Goal: Transaction & Acquisition: Purchase product/service

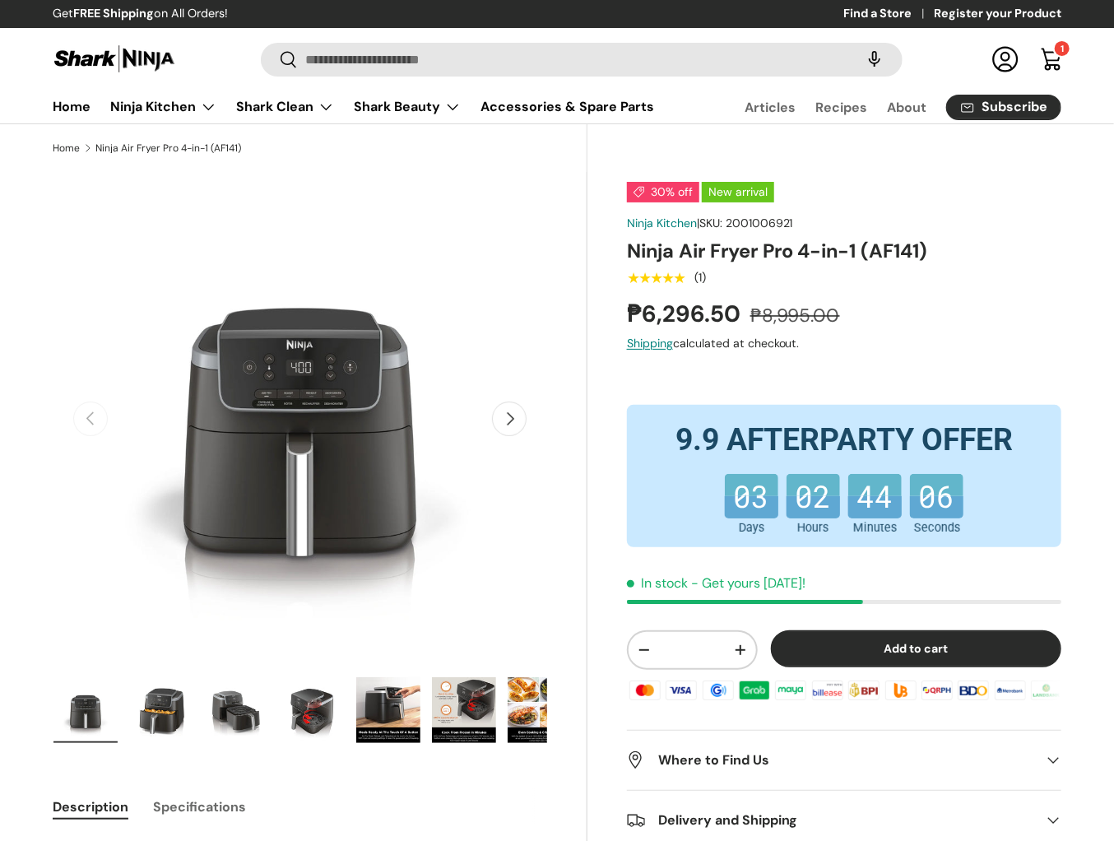
click at [707, 247] on h1 "Ninja Air Fryer Pro 4-in-1 (AF141)" at bounding box center [844, 251] width 434 height 25
click at [638, 253] on h1 "Ninja Air Fryer Pro 4-in-1 (AF141)" at bounding box center [844, 251] width 434 height 25
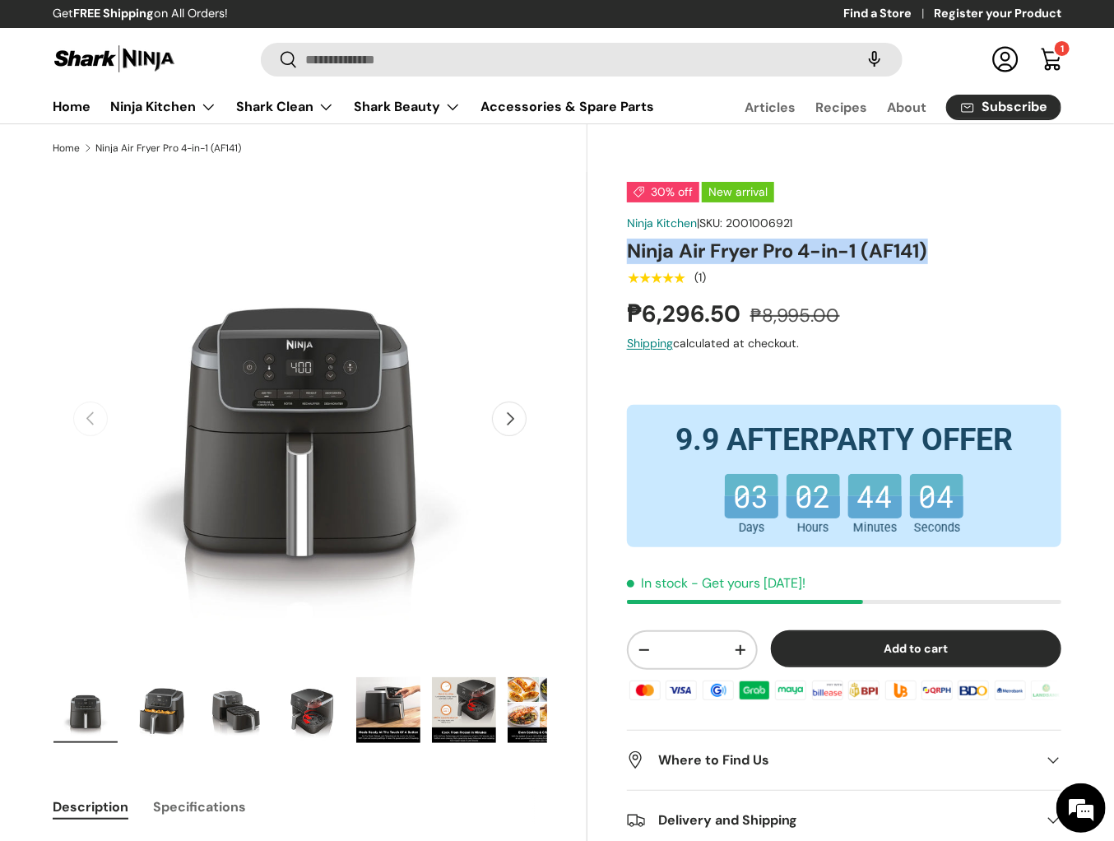
drag, startPoint x: 638, startPoint y: 253, endPoint x: 919, endPoint y: 248, distance: 280.5
click at [919, 248] on h1 "Ninja Air Fryer Pro 4-in-1 (AF141)" at bounding box center [844, 251] width 434 height 25
copy h1 "Ninja Air Fryer Pro 4-in-1 (AF141)"
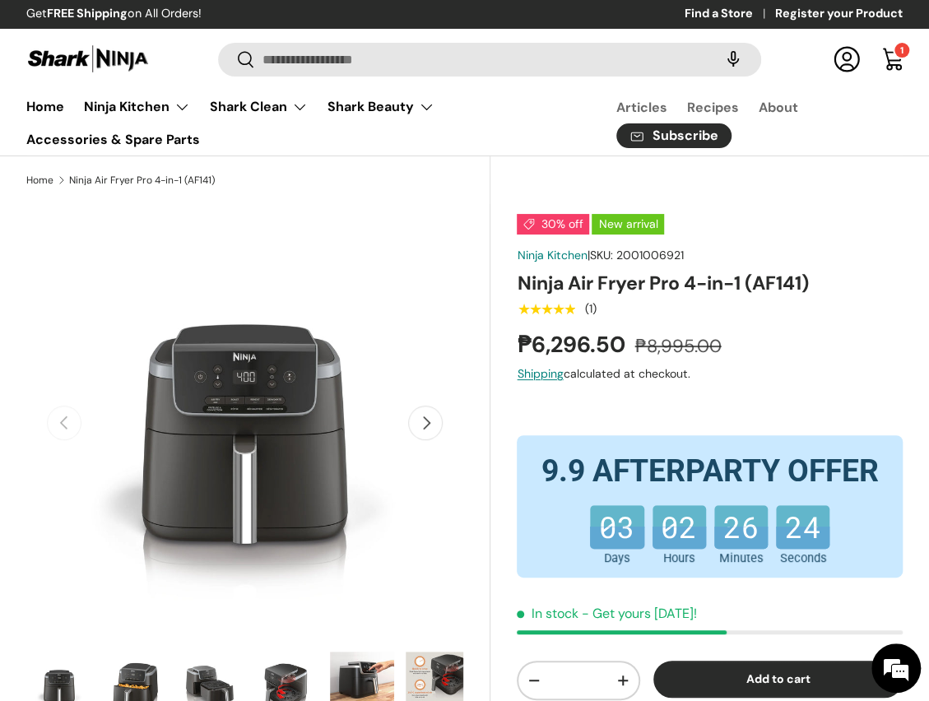
click at [582, 123] on ul "Articles Recipes About Subscribe" at bounding box center [739, 120] width 345 height 58
click at [538, 147] on ul "Home Ninja Kitchen Back Ninja Kitchen Cooking Ninja Foodi Smart XL Grill & Air …" at bounding box center [301, 122] width 570 height 65
click at [718, 279] on h1 "Ninja Air Fryer Pro 4-in-1 (AF141)" at bounding box center [710, 283] width 386 height 25
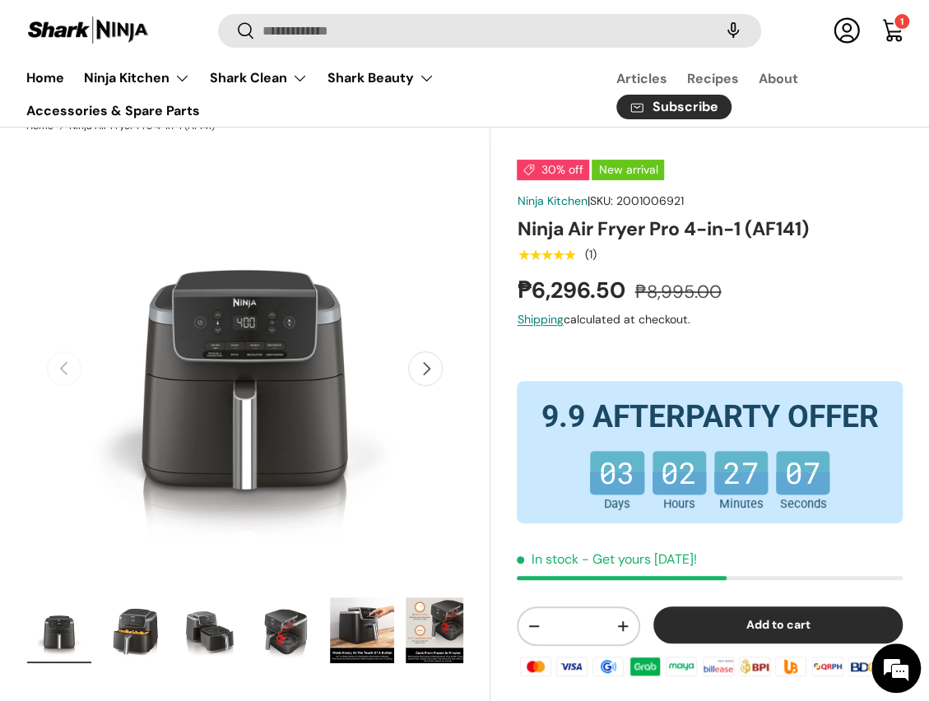
scroll to position [54, 0]
click at [728, 252] on div "★★★★★ (1)" at bounding box center [710, 254] width 386 height 20
click at [735, 242] on div "30% off New arrival Ninja Kitchen | SKU: 2001006921 Ninja Air Fryer Pro 4-in-1 …" at bounding box center [710, 523] width 386 height 727
click at [742, 239] on h1 "Ninja Air Fryer Pro 4-in-1 (AF141)" at bounding box center [710, 228] width 386 height 25
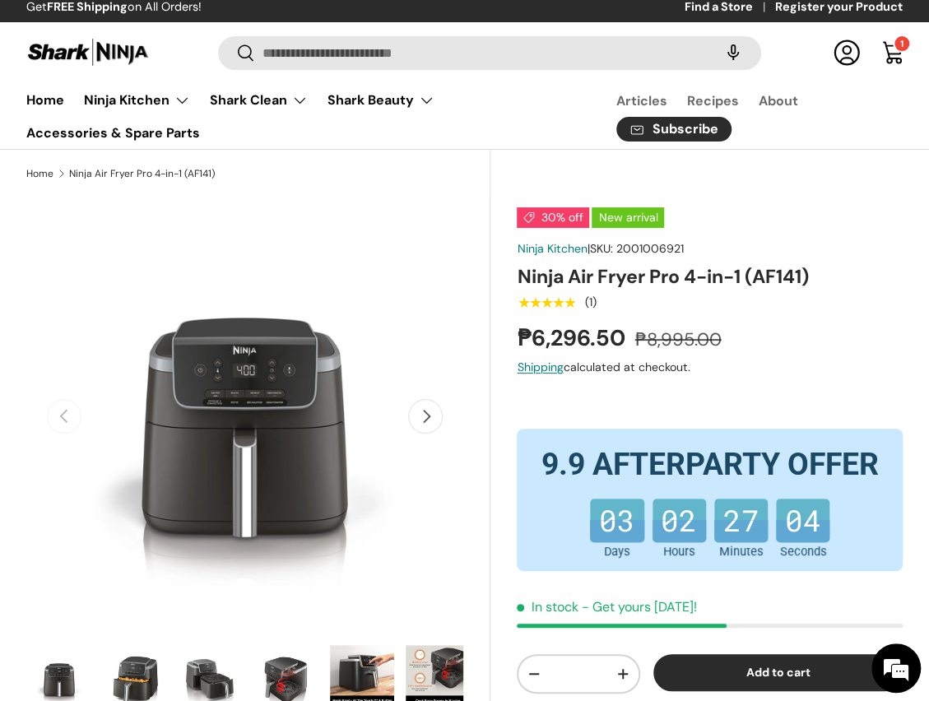
scroll to position [0, 0]
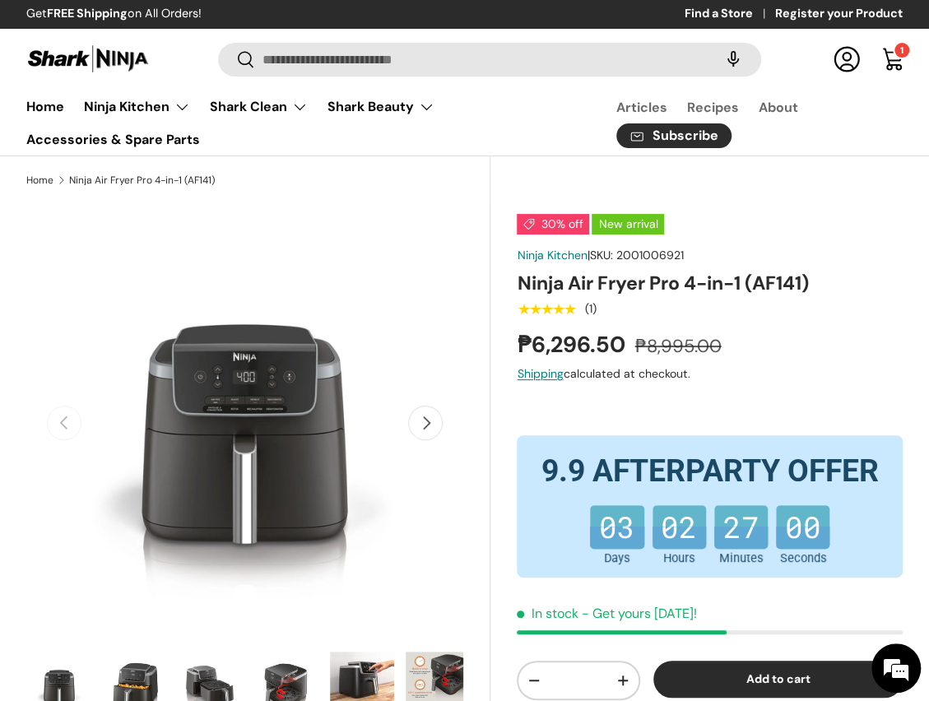
click at [842, 66] on link "Log in" at bounding box center [846, 59] width 36 height 36
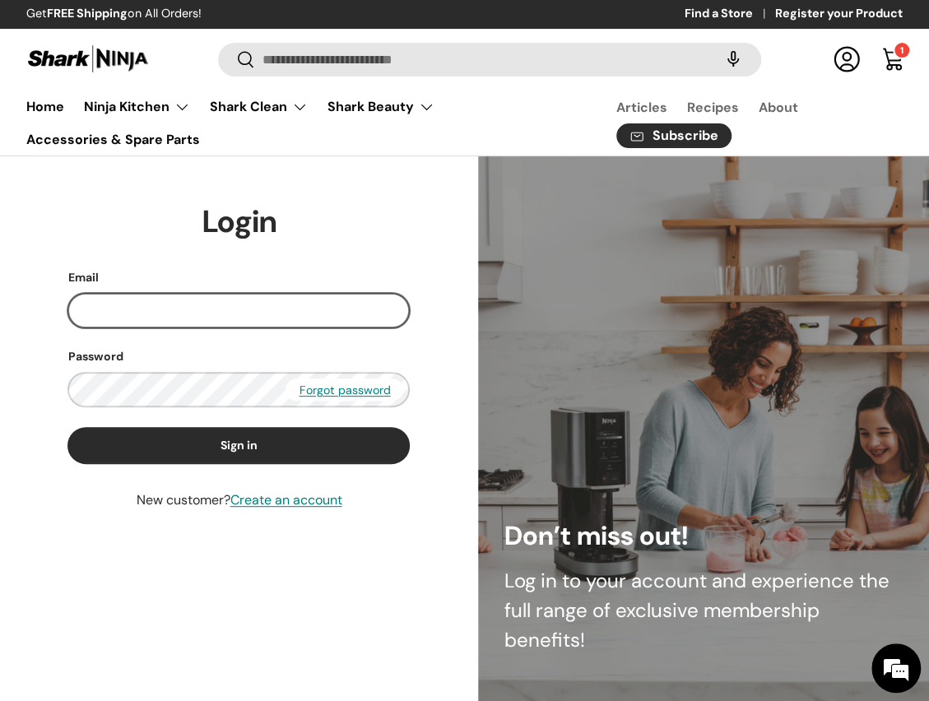
click at [258, 310] on input "Email" at bounding box center [238, 310] width 342 height 35
paste input "**********"
type input "**********"
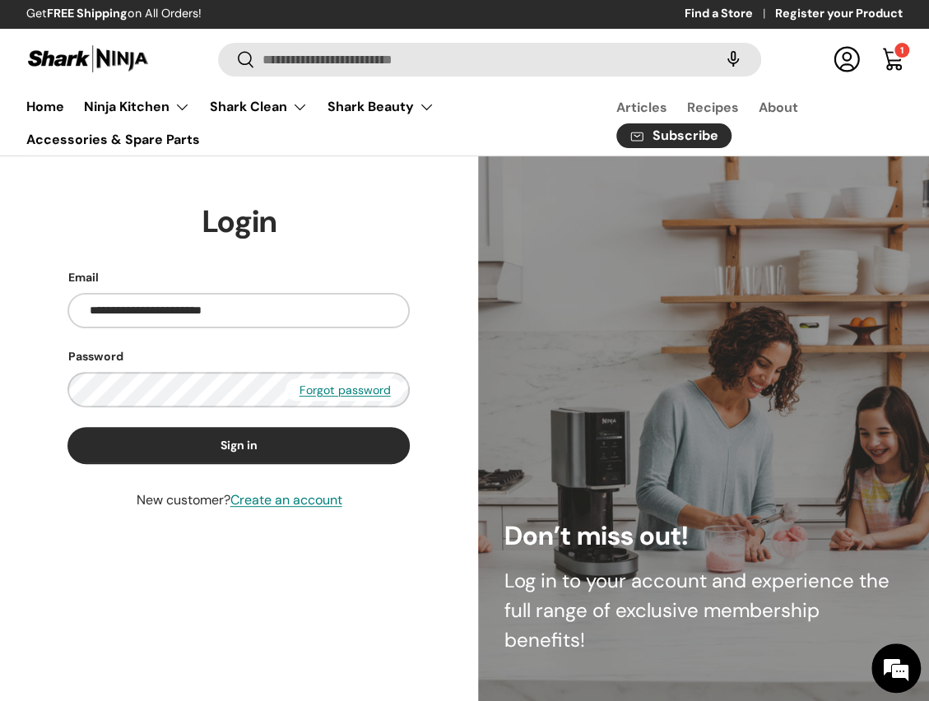
click at [302, 254] on div "**********" at bounding box center [238, 428] width 425 height 452
click at [283, 496] on link "Create an account" at bounding box center [285, 499] width 112 height 17
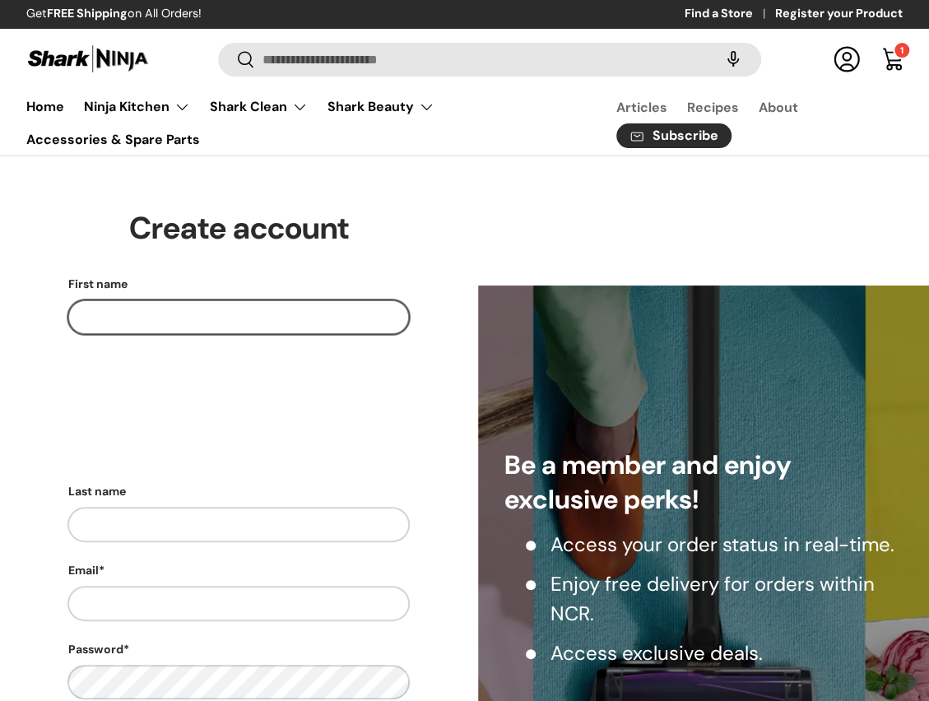
click at [257, 313] on input "First name" at bounding box center [238, 316] width 342 height 35
paste input "**********"
type input "**********"
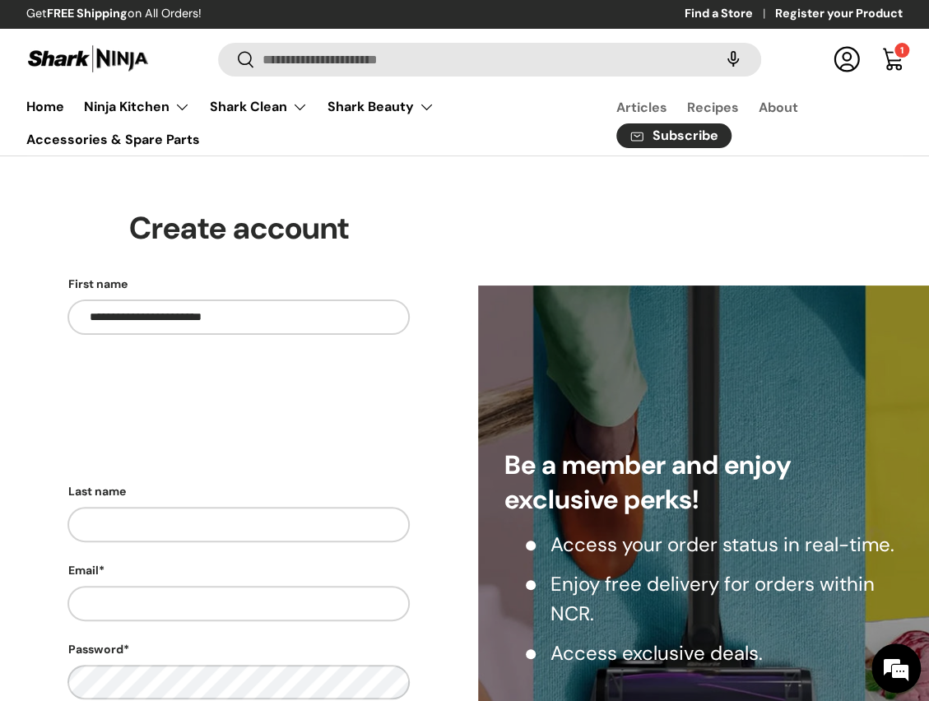
click at [265, 276] on label "First name" at bounding box center [238, 284] width 342 height 17
click at [265, 299] on input "**********" at bounding box center [238, 316] width 342 height 35
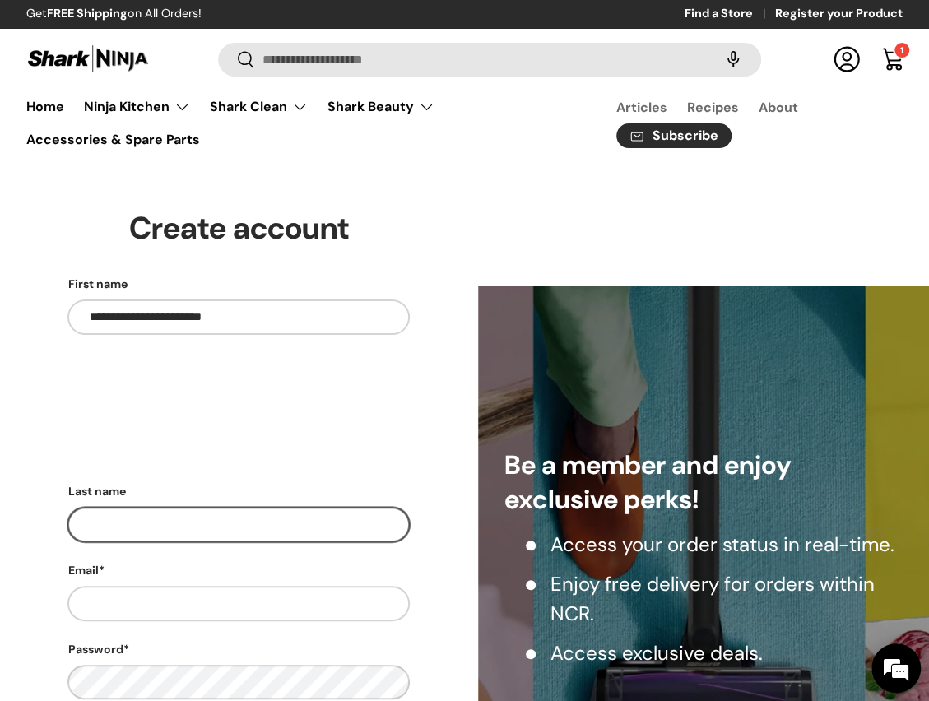
click at [160, 528] on input "Last name" at bounding box center [238, 524] width 342 height 35
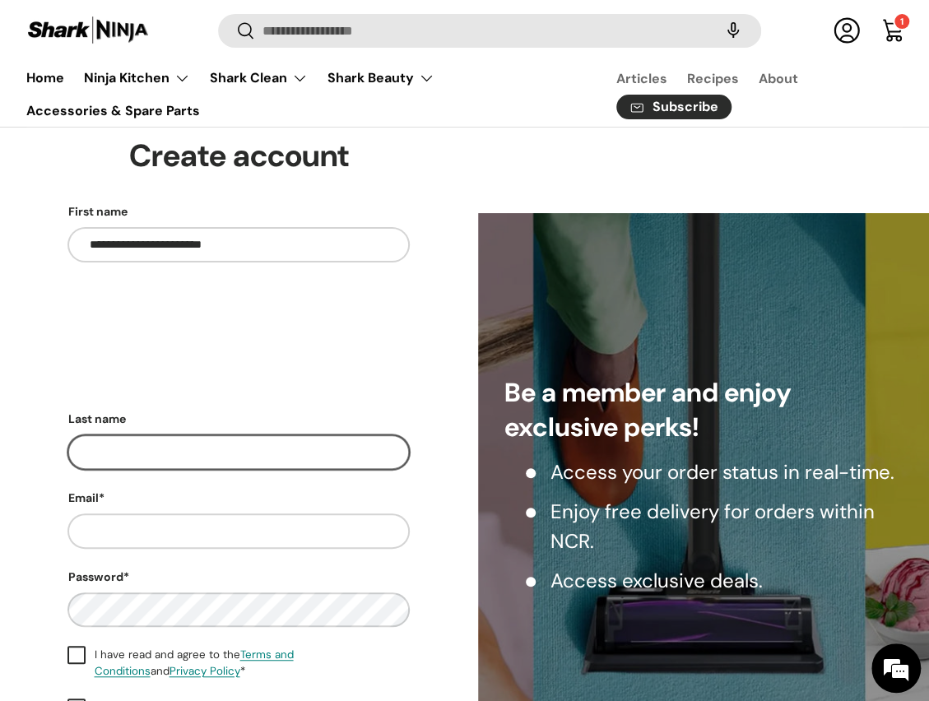
scroll to position [72, 0]
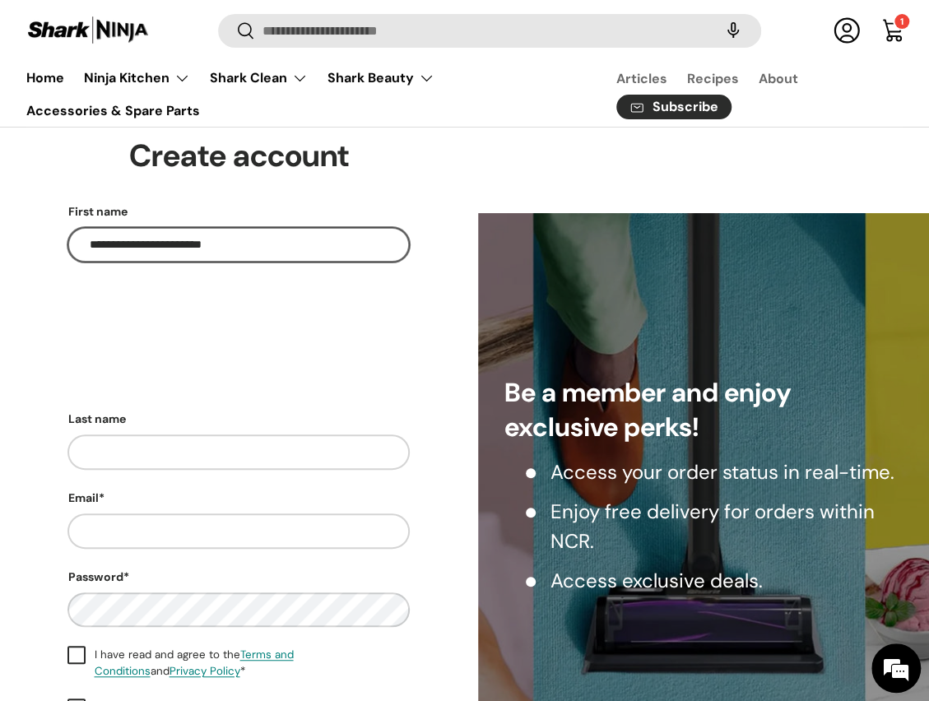
click at [226, 247] on input "**********" at bounding box center [238, 244] width 342 height 35
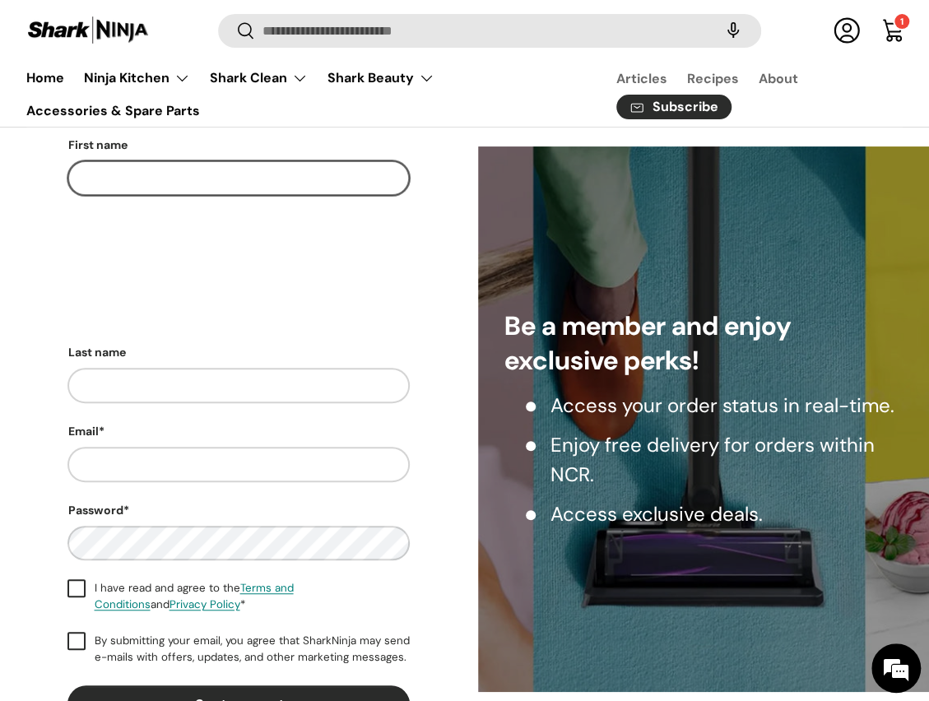
scroll to position [247, 0]
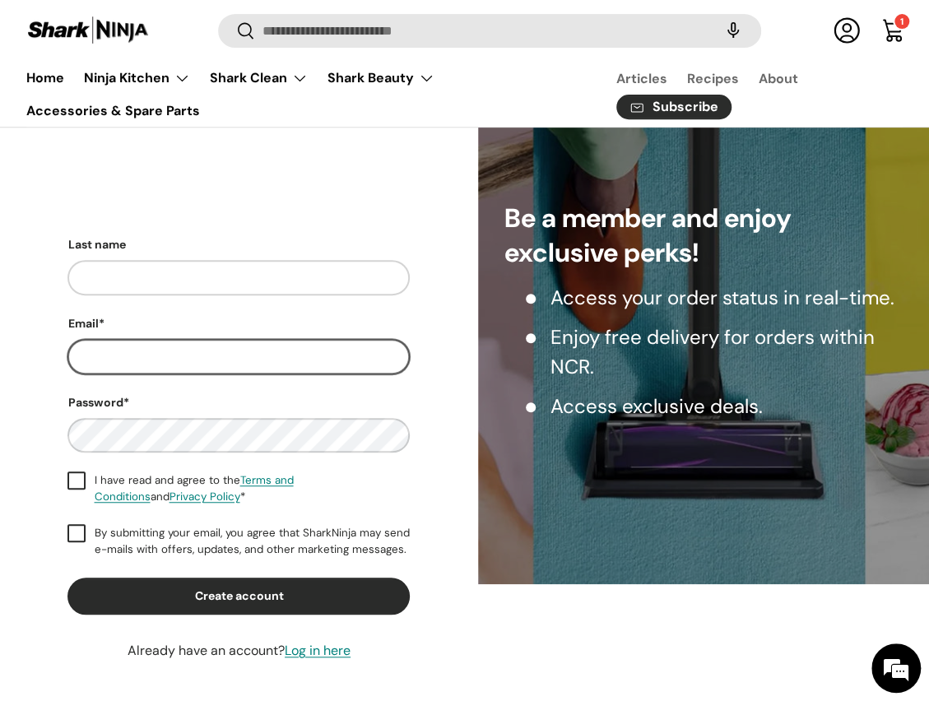
click at [161, 361] on input "Email*" at bounding box center [238, 356] width 342 height 35
paste input "**********"
type input "**********"
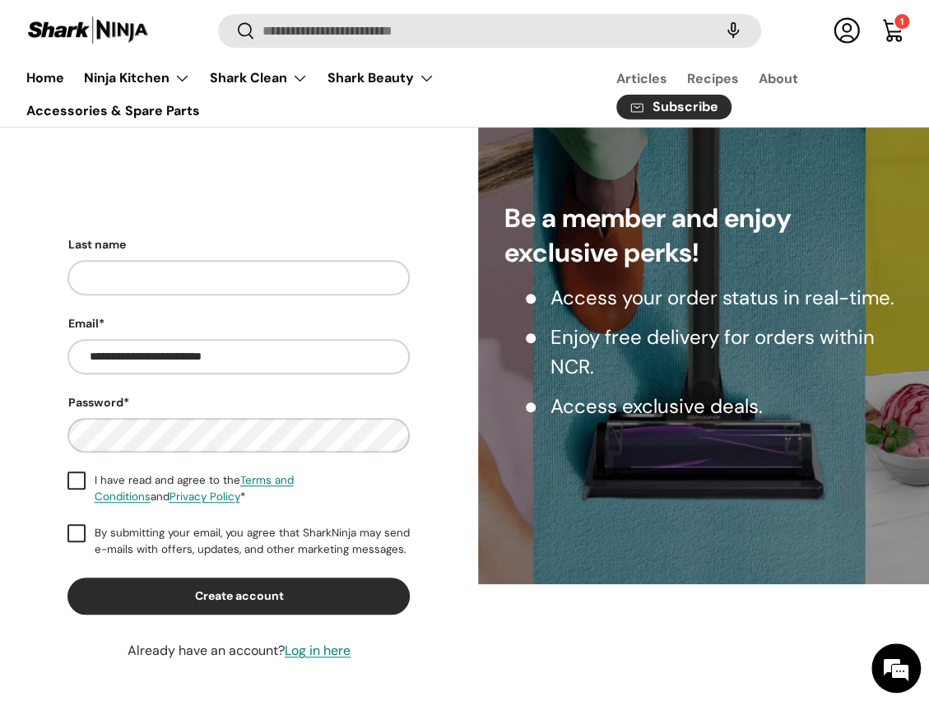
scroll to position [0, 0]
click at [77, 477] on label "I have read and agree to the Terms and Conditions and Privacy Policy *" at bounding box center [238, 488] width 342 height 33
click at [137, 537] on label "By submitting your email, you agree that SharkNinja may send e-mails with offer…" at bounding box center [238, 541] width 342 height 33
click at [161, 600] on button "Create account" at bounding box center [238, 595] width 342 height 37
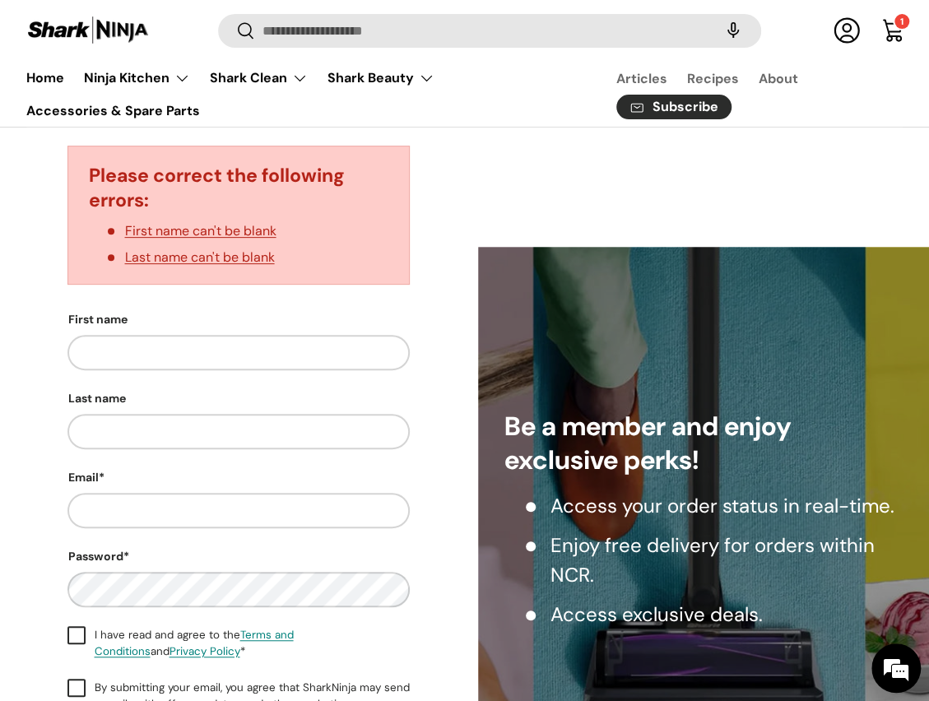
scroll to position [266, 0]
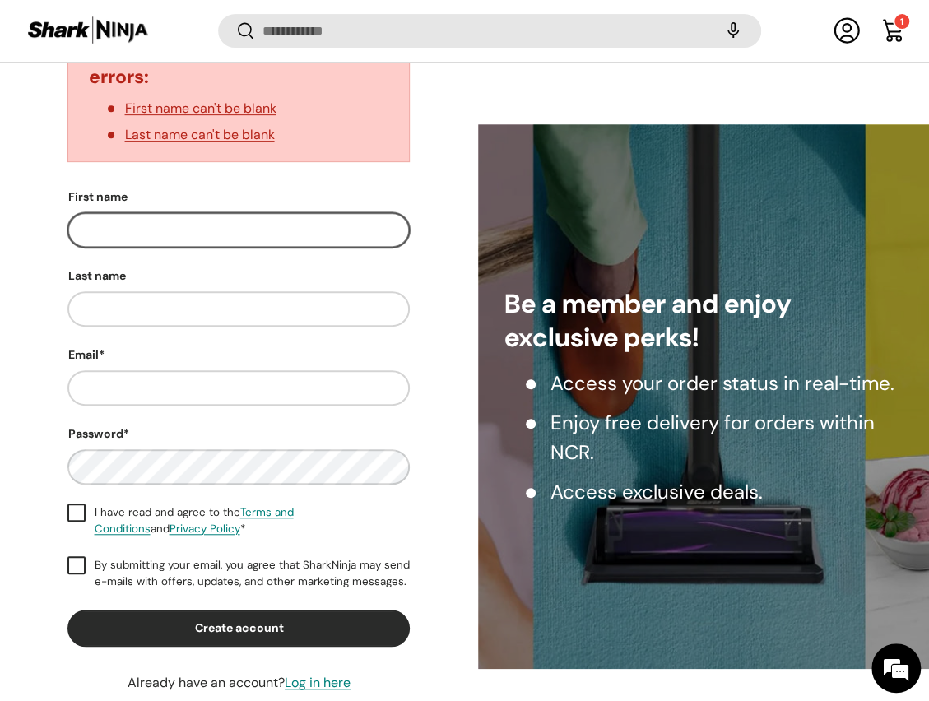
click at [290, 229] on input "First name" at bounding box center [238, 229] width 342 height 35
type input "*****"
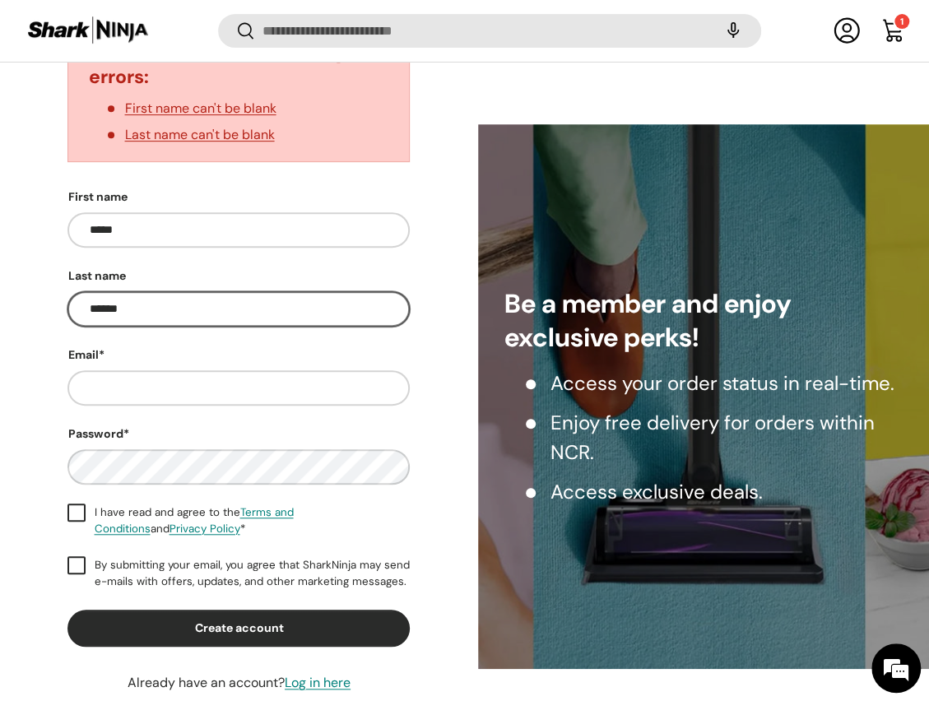
type input "******"
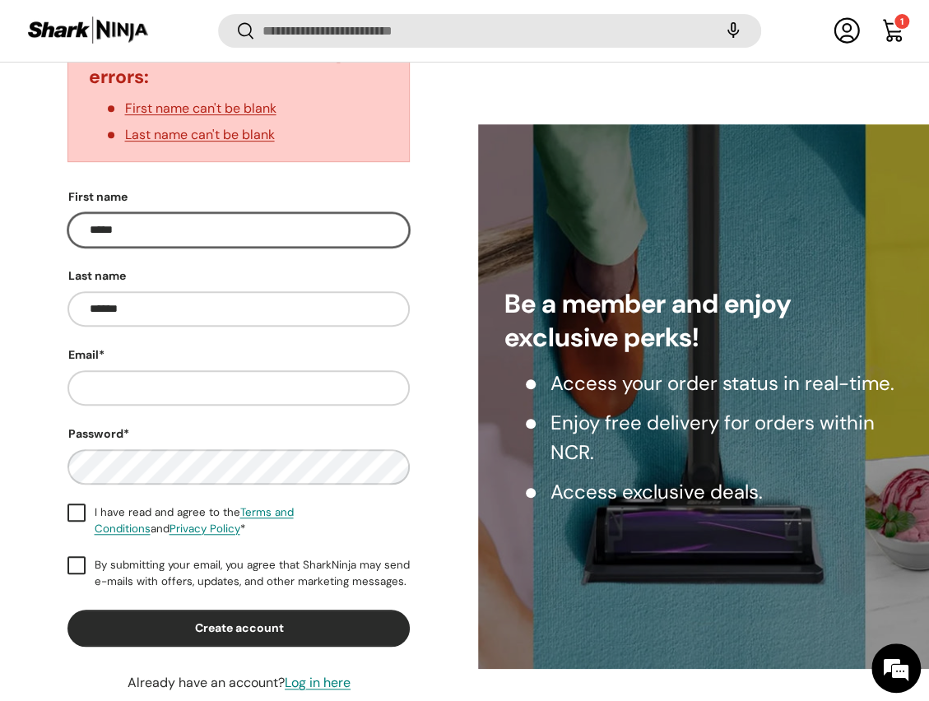
click at [218, 240] on input "*****" at bounding box center [238, 229] width 342 height 35
type input "********"
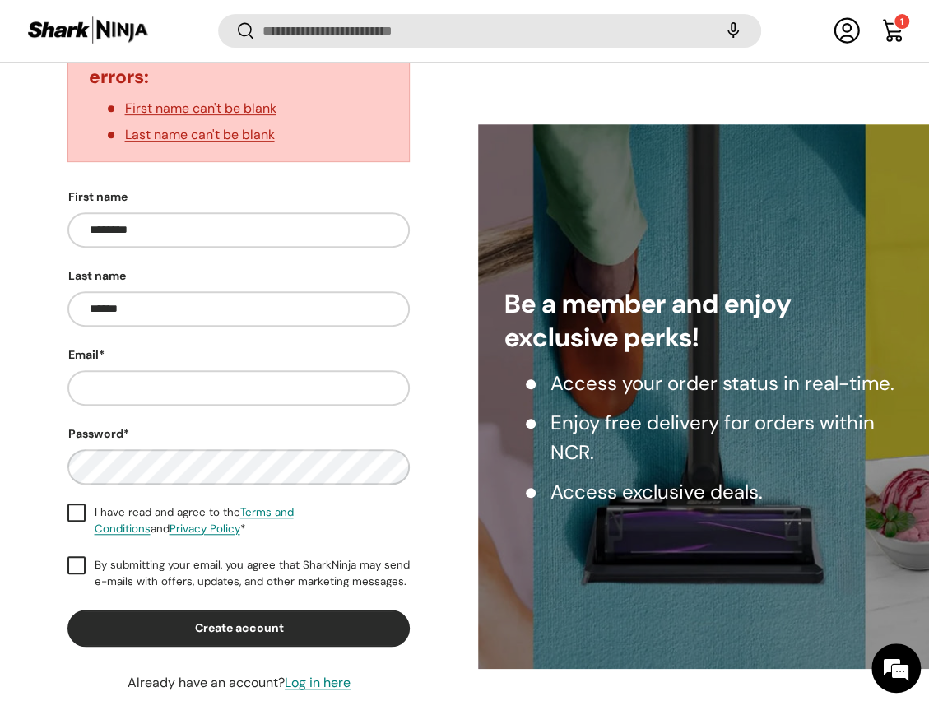
scroll to position [0, 0]
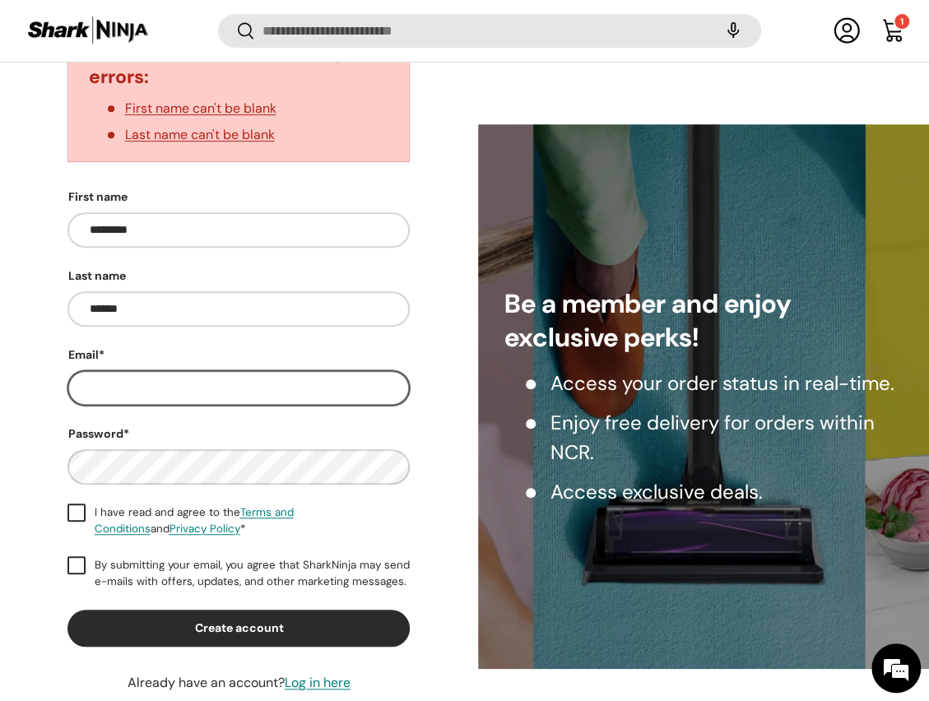
click at [133, 388] on input "Email*" at bounding box center [238, 387] width 342 height 35
paste input "**********"
type input "**********"
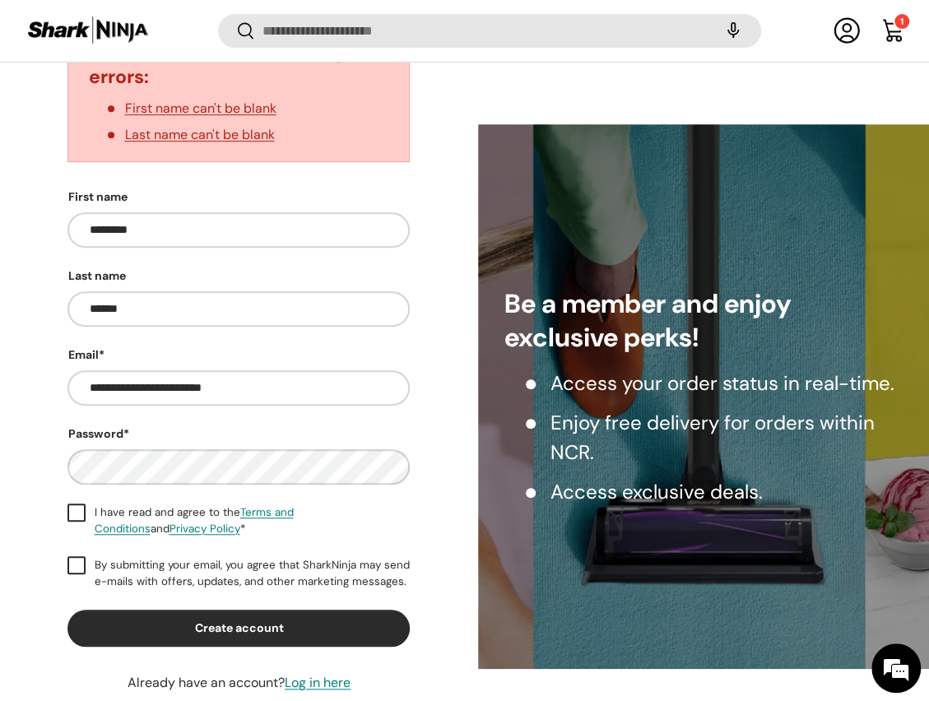
click at [81, 504] on label "I have read and agree to the Terms and Conditions and Privacy Policy *" at bounding box center [238, 520] width 342 height 33
click at [81, 567] on label "By submitting your email, you agree that SharkNinja may send e-mails with offer…" at bounding box center [238, 573] width 342 height 33
click at [110, 609] on button "Create account" at bounding box center [238, 627] width 342 height 37
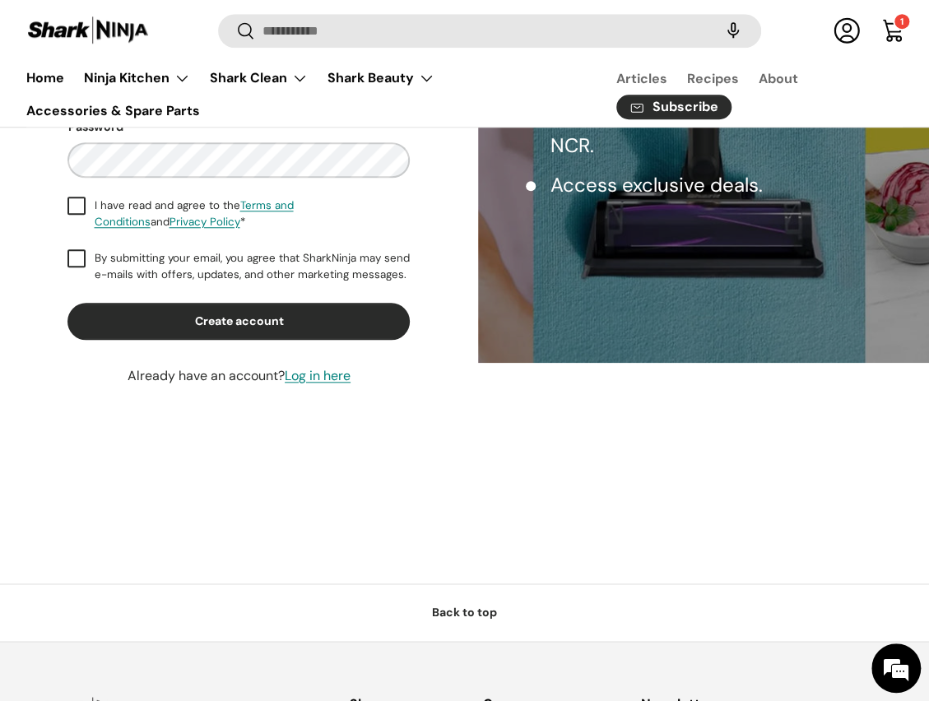
scroll to position [515, 0]
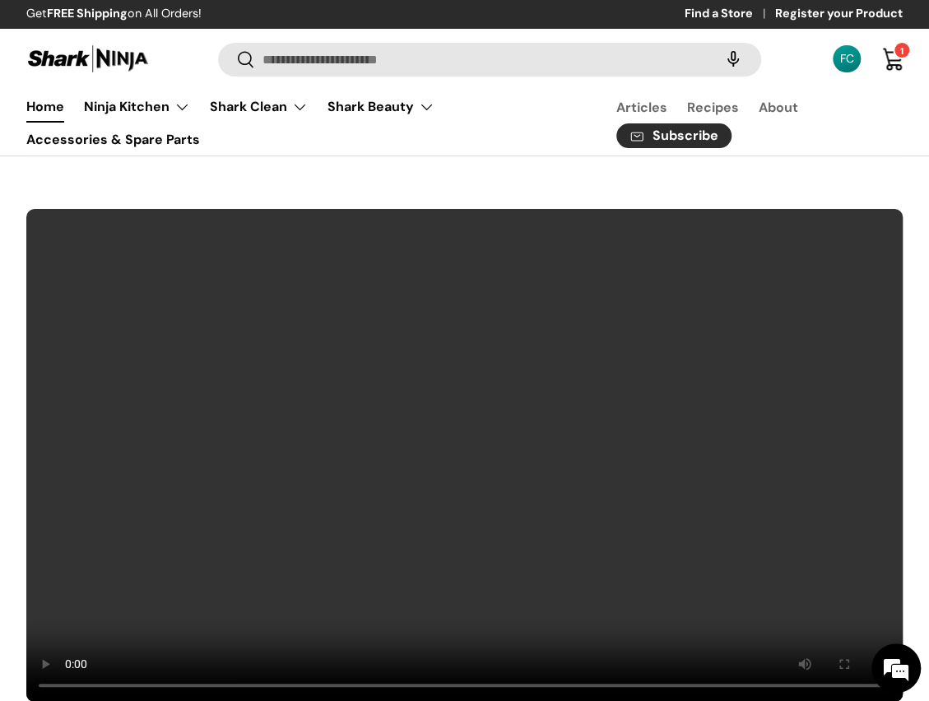
click at [510, 155] on ul "Home Ninja Kitchen Back Ninja Kitchen Cooking Ninja Foodi Smart XL Grill & Air …" at bounding box center [301, 122] width 570 height 65
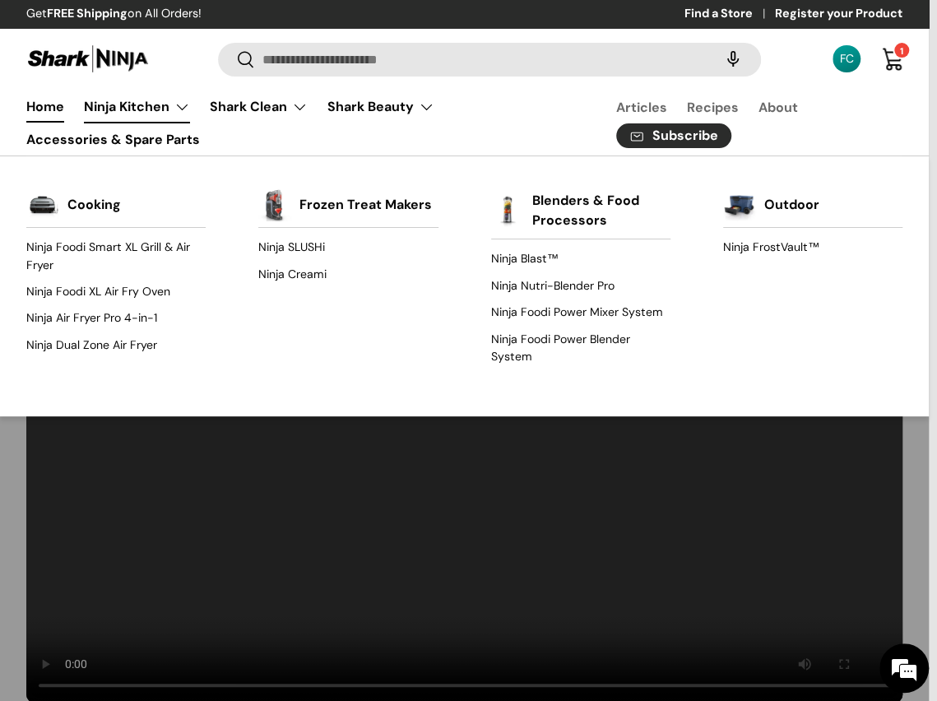
click at [129, 109] on link "Ninja Kitchen" at bounding box center [137, 106] width 106 height 33
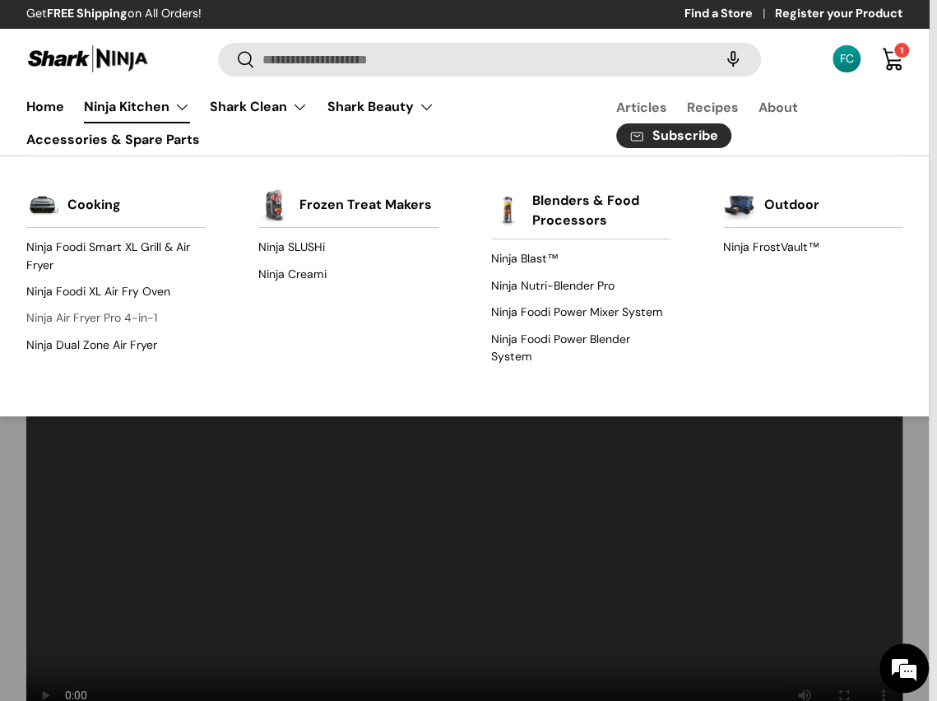
click at [125, 317] on link "Ninja Air Fryer Pro 4-in-1" at bounding box center [115, 318] width 179 height 26
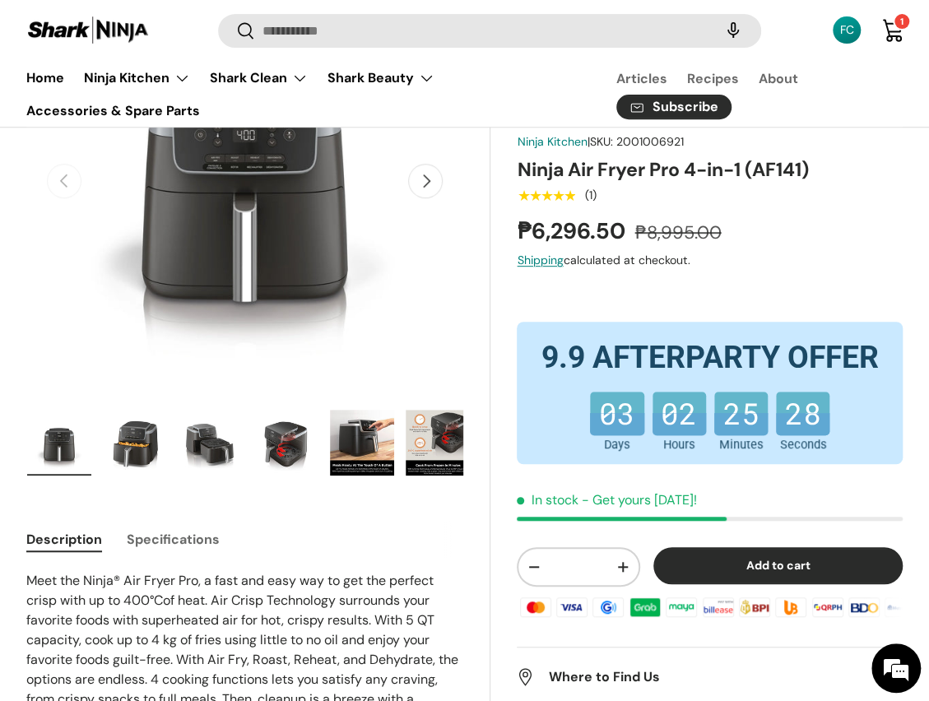
click at [706, 281] on div "30% off New arrival Ninja Kitchen | SKU: 2001006921 Ninja Air Fryer Pro 4-in-1 …" at bounding box center [710, 463] width 386 height 727
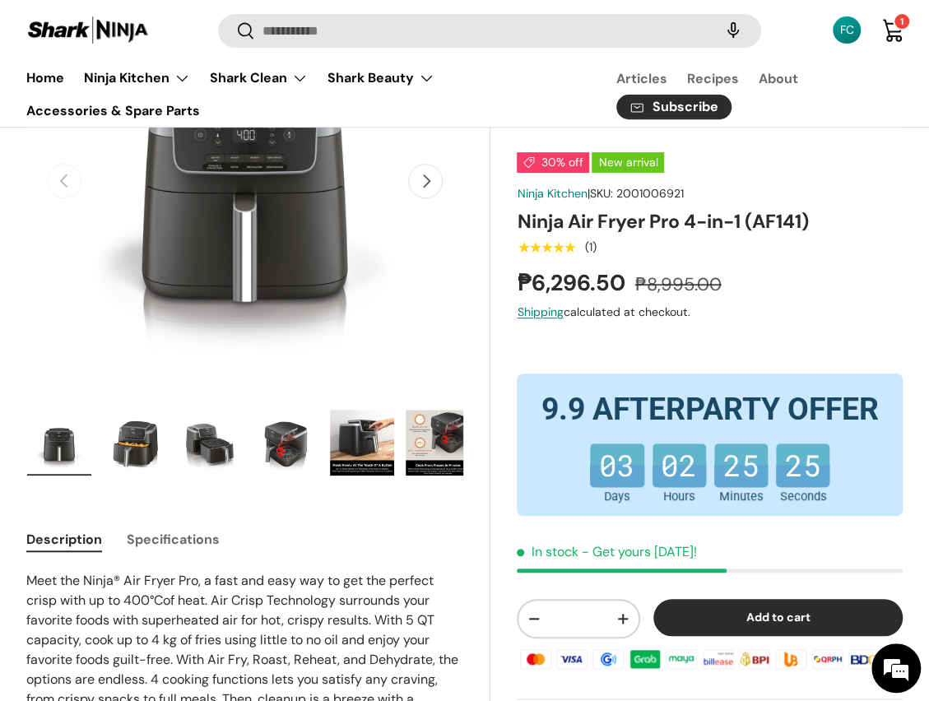
click at [895, 34] on link "Cart 1 1 item" at bounding box center [892, 30] width 36 height 36
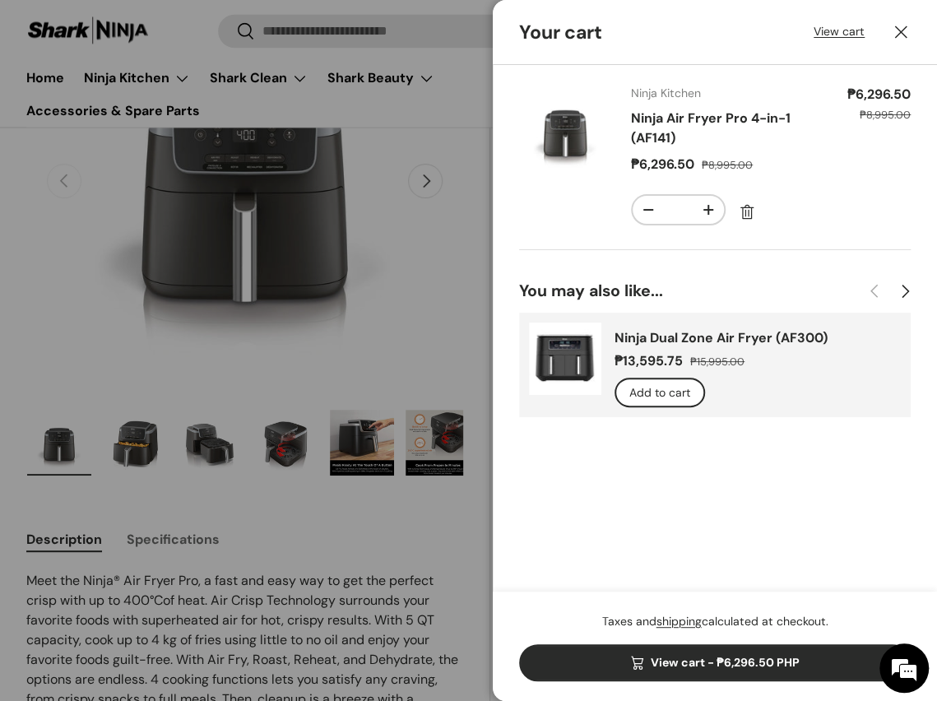
click at [713, 124] on link "Ninja Air Fryer Pro 4-in-1 (AF141)" at bounding box center [711, 127] width 160 height 37
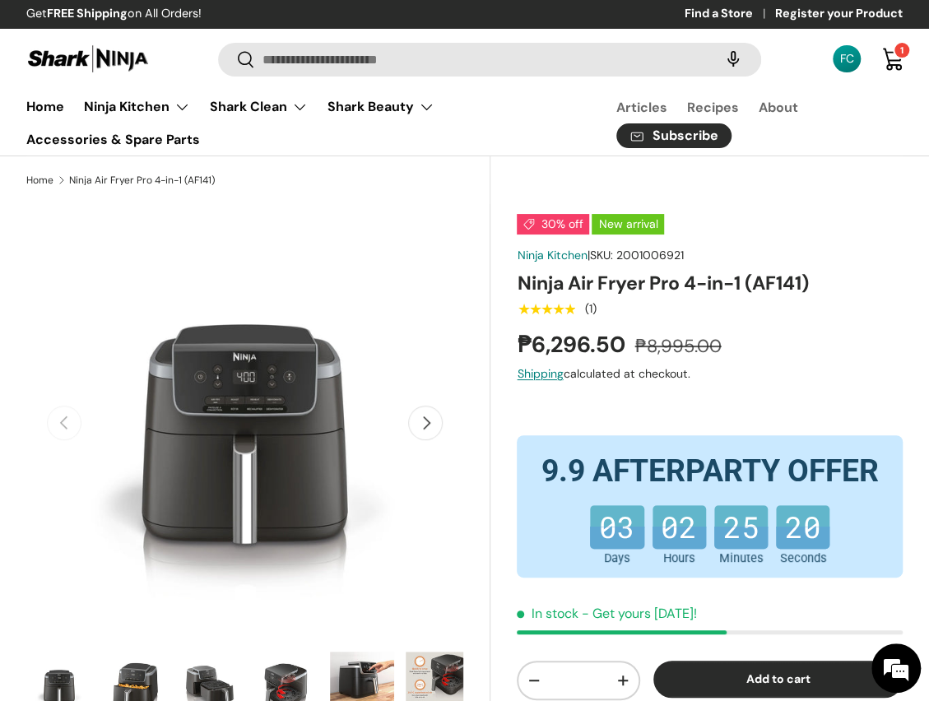
click at [769, 324] on div "30% off New arrival Ninja Kitchen | SKU: 2001006921 Ninja Air Fryer Pro 4-in-1 …" at bounding box center [710, 577] width 386 height 727
click at [900, 61] on link "Cart 1 1 item" at bounding box center [892, 59] width 36 height 36
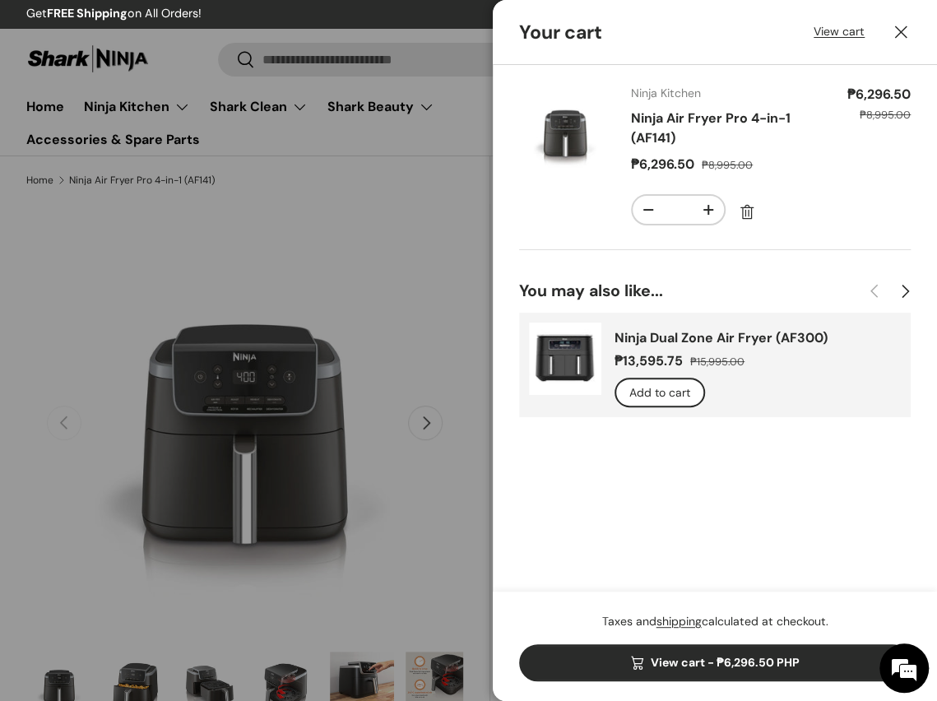
click at [761, 121] on link "Ninja Air Fryer Pro 4-in-1 (AF141)" at bounding box center [711, 127] width 160 height 37
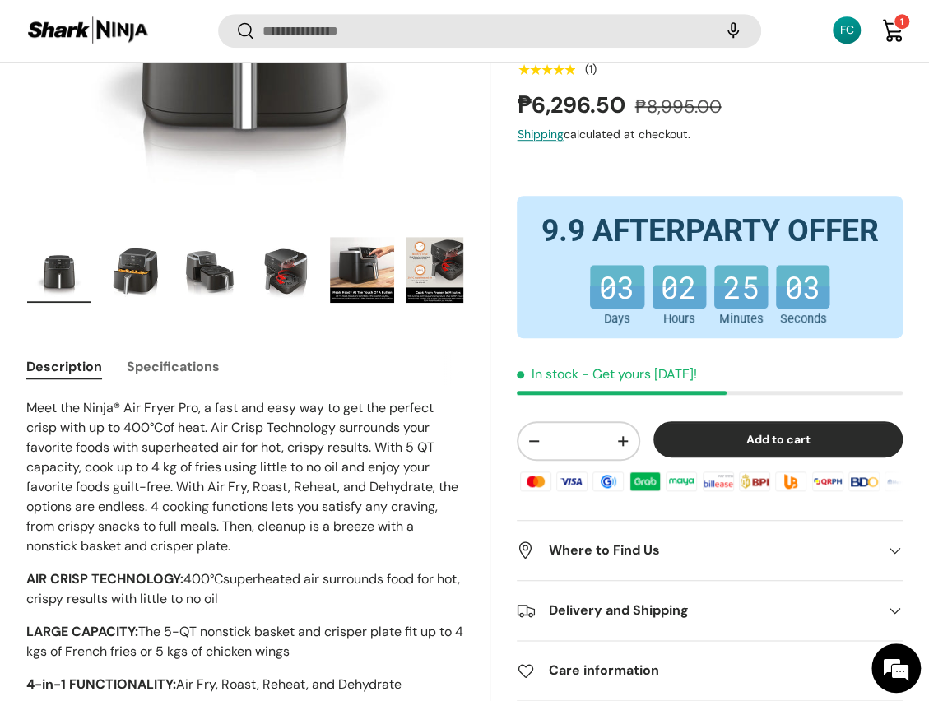
scroll to position [412, 0]
click at [892, 22] on link "Cart 1 1 item" at bounding box center [892, 30] width 36 height 36
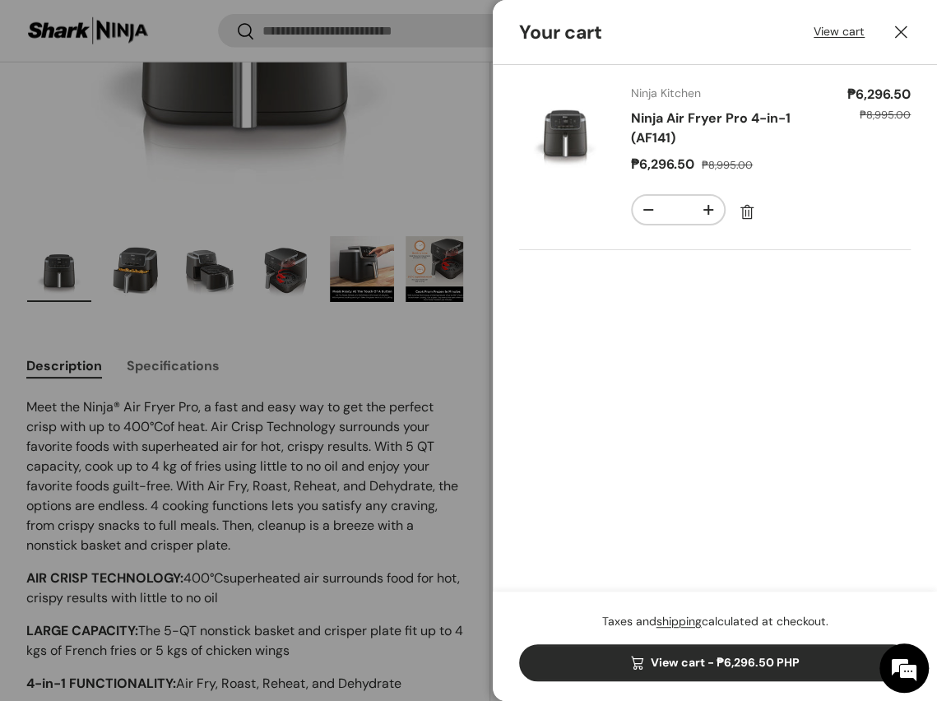
scroll to position [0, 0]
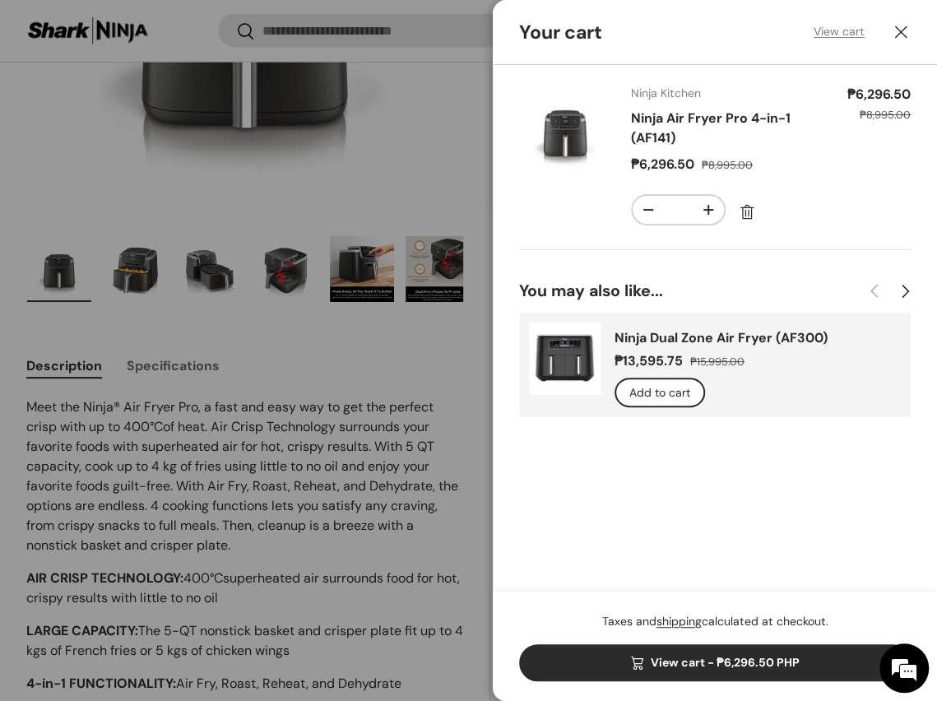
click at [839, 31] on link "View cart" at bounding box center [838, 31] width 51 height 17
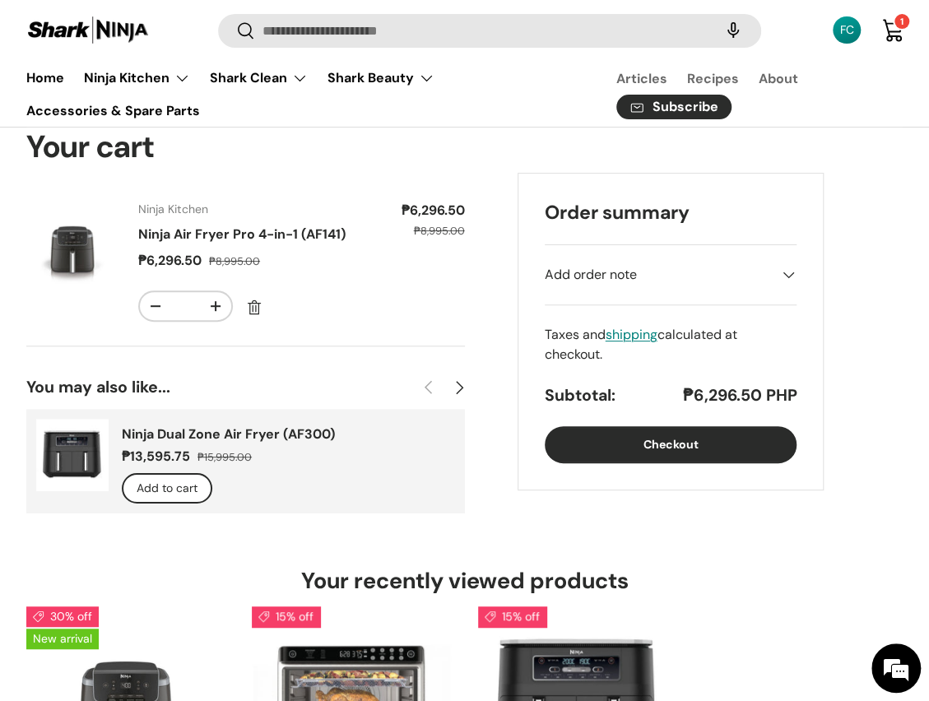
scroll to position [88, 0]
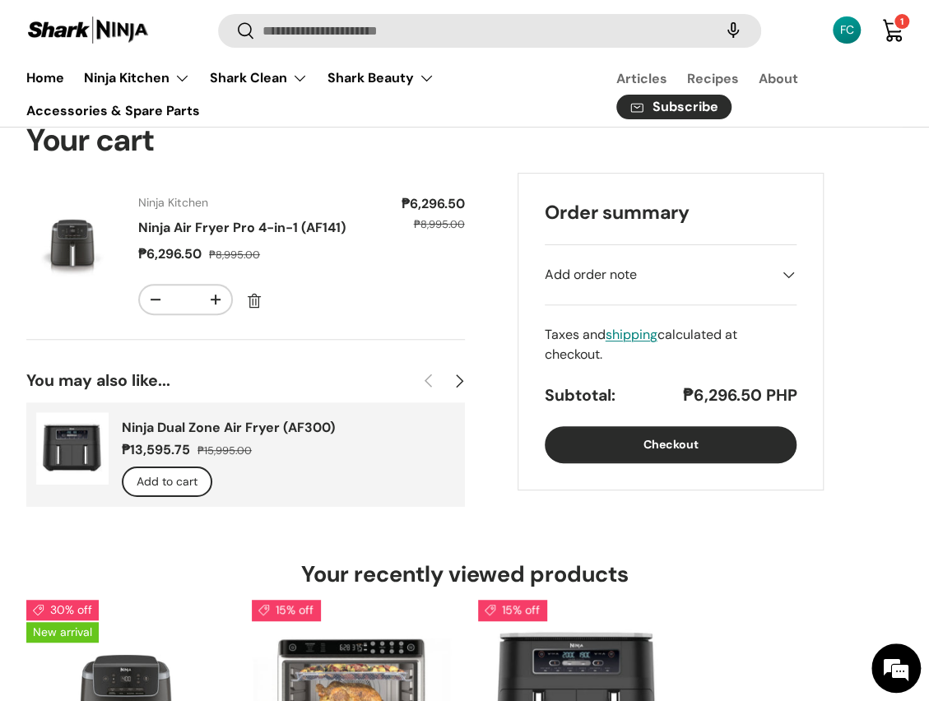
click at [470, 428] on form "Your cart Product Price Quantity Ninja Kitchen Ninja Air Fryer Pro 4-in-1 (AF14…" at bounding box center [464, 314] width 876 height 386
click at [512, 423] on form "Your cart Product Price Quantity Ninja Kitchen Ninja Air Fryer Pro 4-in-1 (AF14…" at bounding box center [464, 314] width 876 height 386
click at [628, 448] on button "Checkout" at bounding box center [670, 444] width 252 height 37
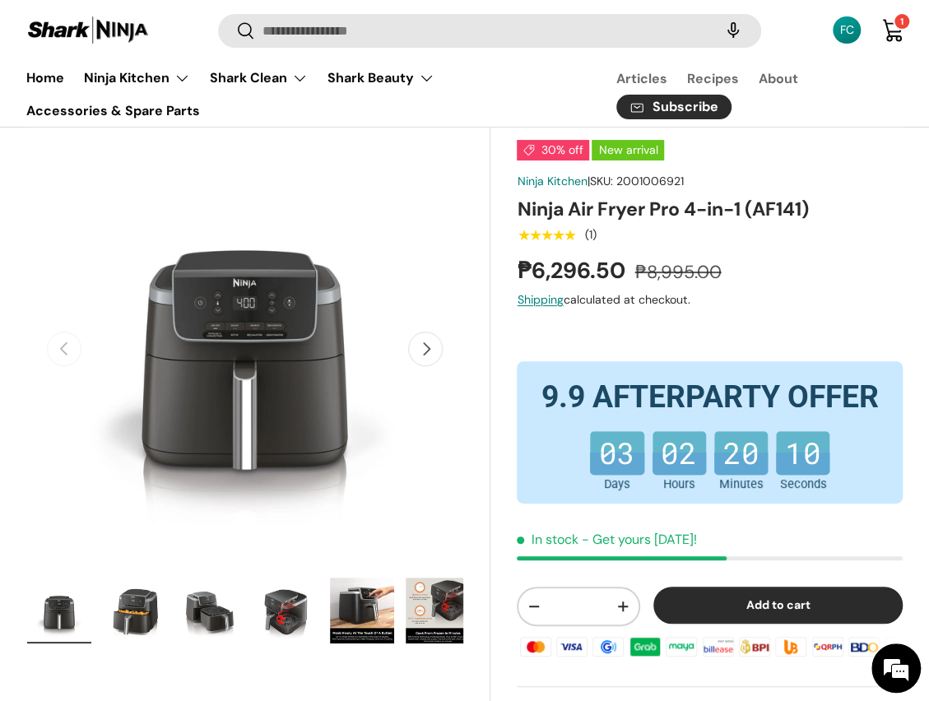
scroll to position [81, 0]
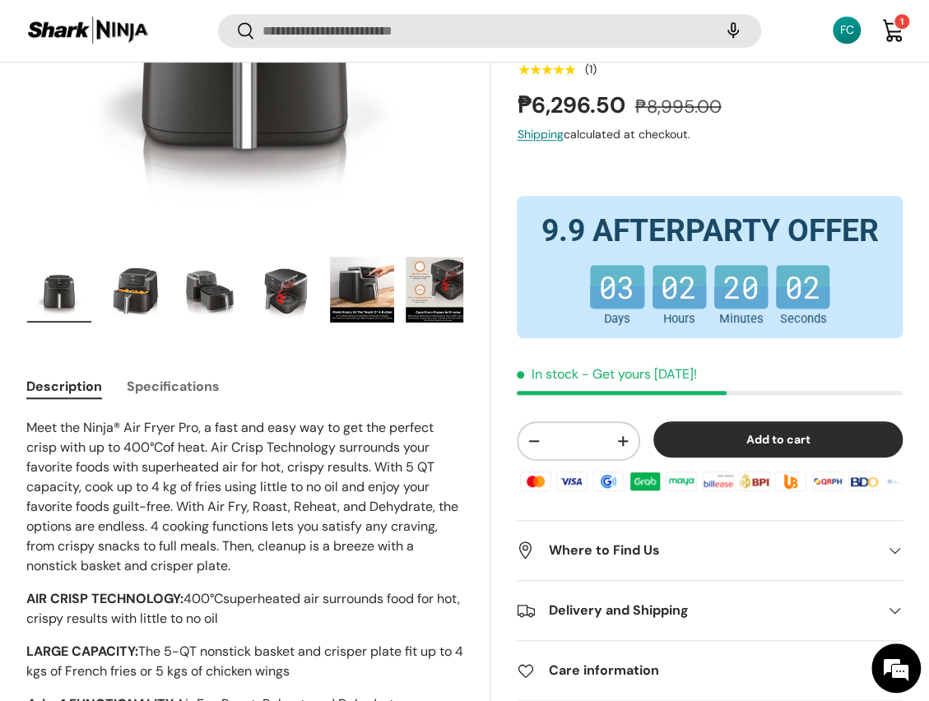
scroll to position [0, 0]
click at [491, 477] on div "30% off New arrival Ninja Kitchen | SKU: 2001006921 Ninja Air Fryer Pro 4-in-1 …" at bounding box center [696, 402] width 412 height 1187
click at [493, 470] on div "30% off New arrival Ninja Kitchen | SKU: 2001006921 Ninja Air Fryer Pro 4-in-1 …" at bounding box center [696, 402] width 412 height 1187
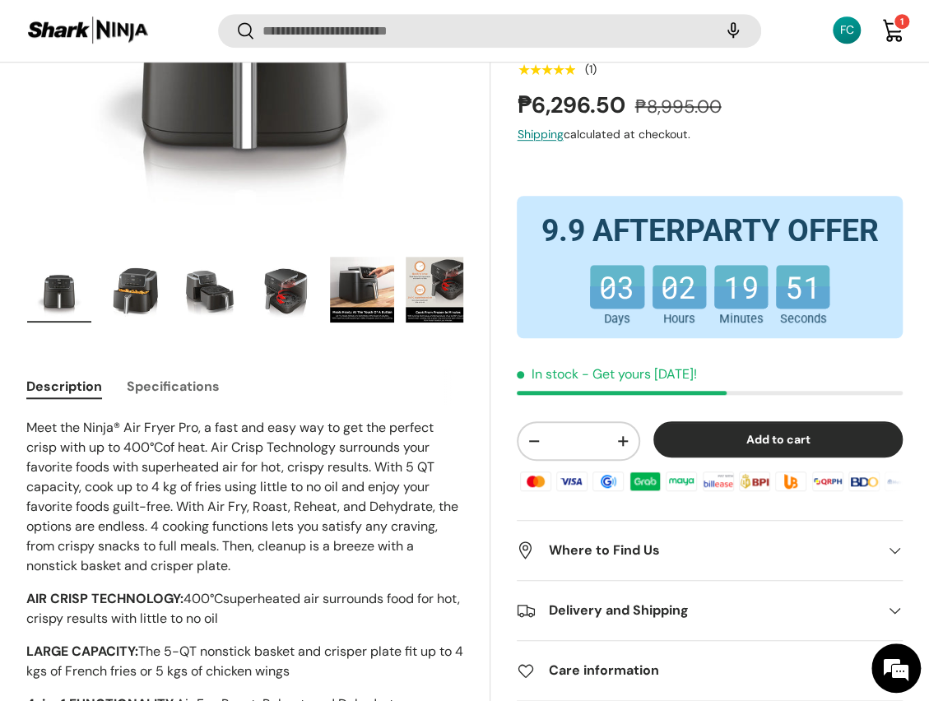
click at [493, 470] on div "30% off New arrival Ninja Kitchen | SKU: 2001006921 Ninja Air Fryer Pro 4-in-1 …" at bounding box center [696, 402] width 412 height 1187
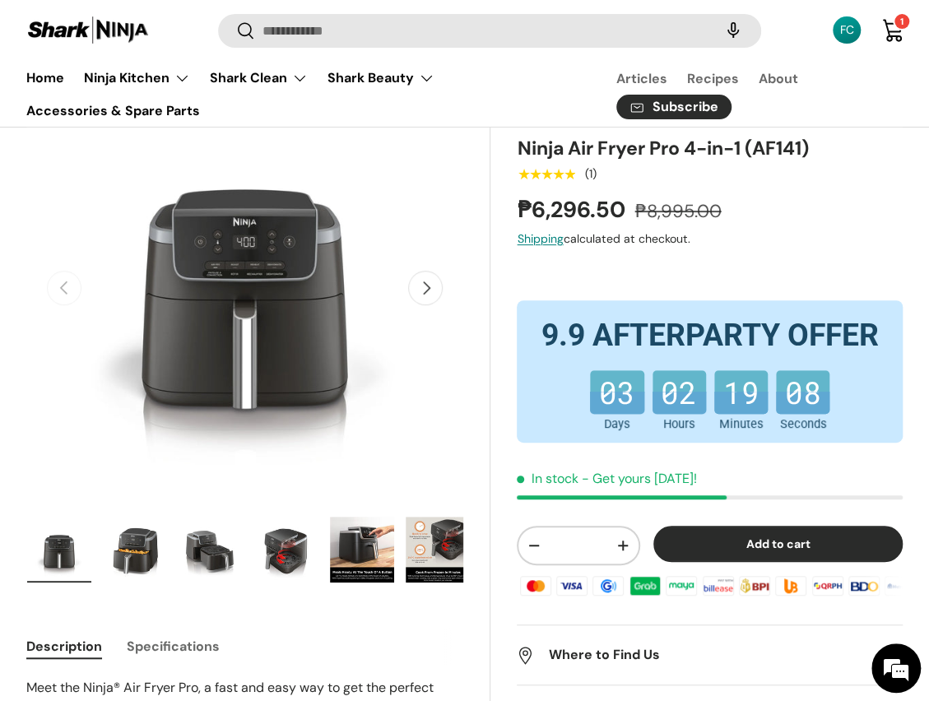
scroll to position [140, 0]
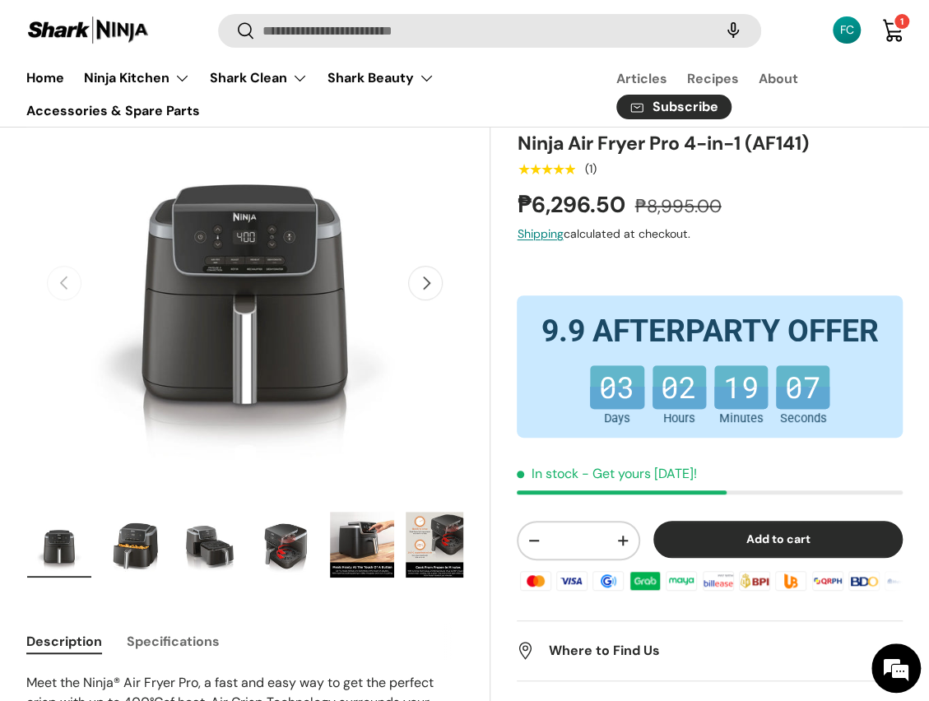
click at [63, 567] on img "Gallery Viewer" at bounding box center [59, 545] width 64 height 66
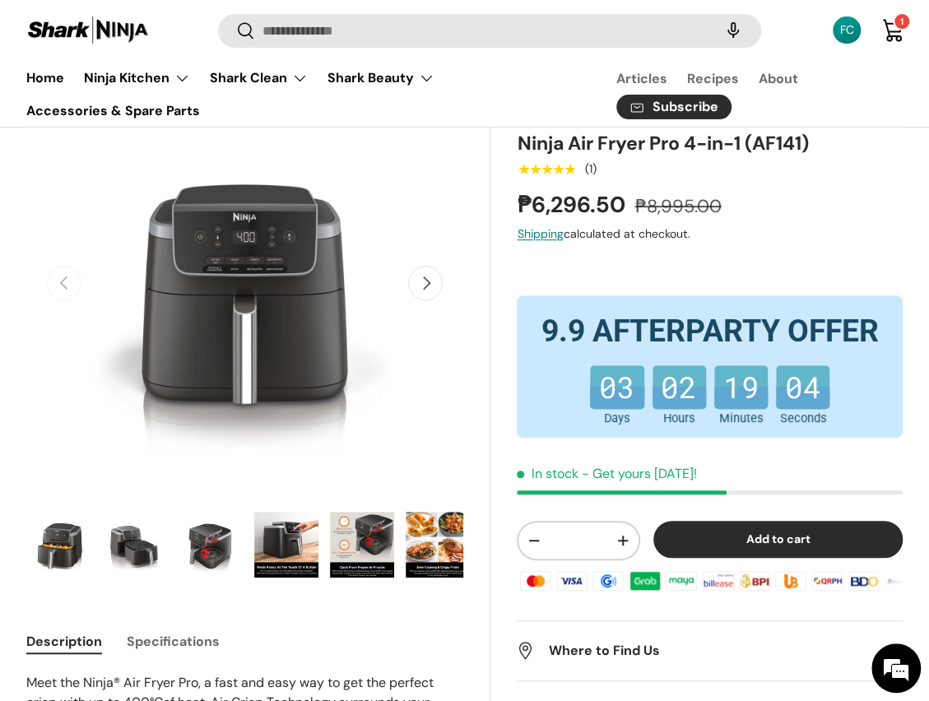
scroll to position [0, 151]
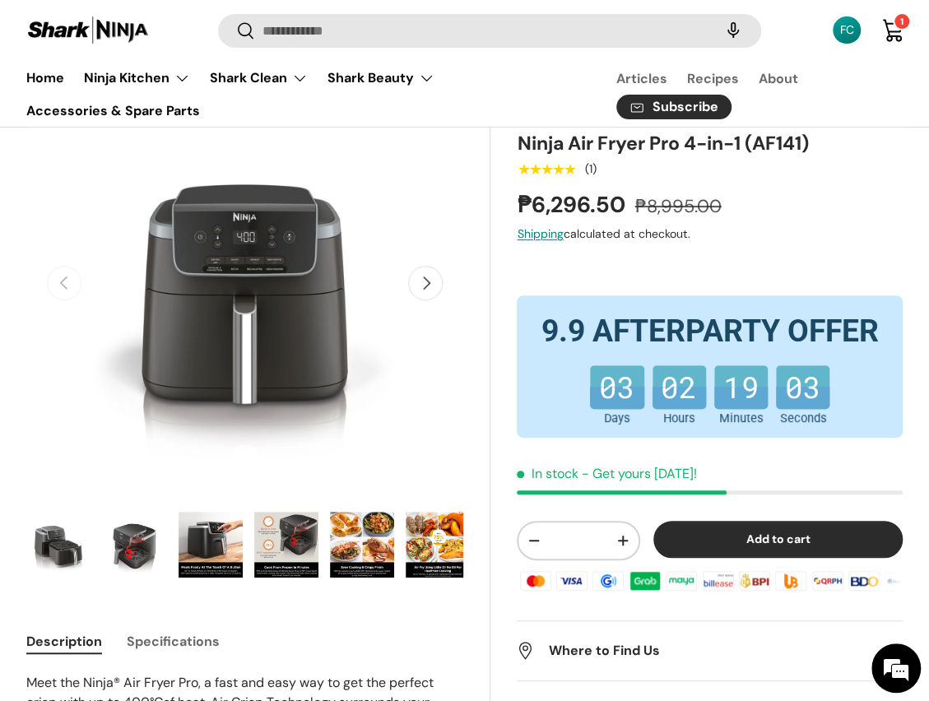
click at [63, 567] on img "Gallery Viewer" at bounding box center [59, 545] width 64 height 66
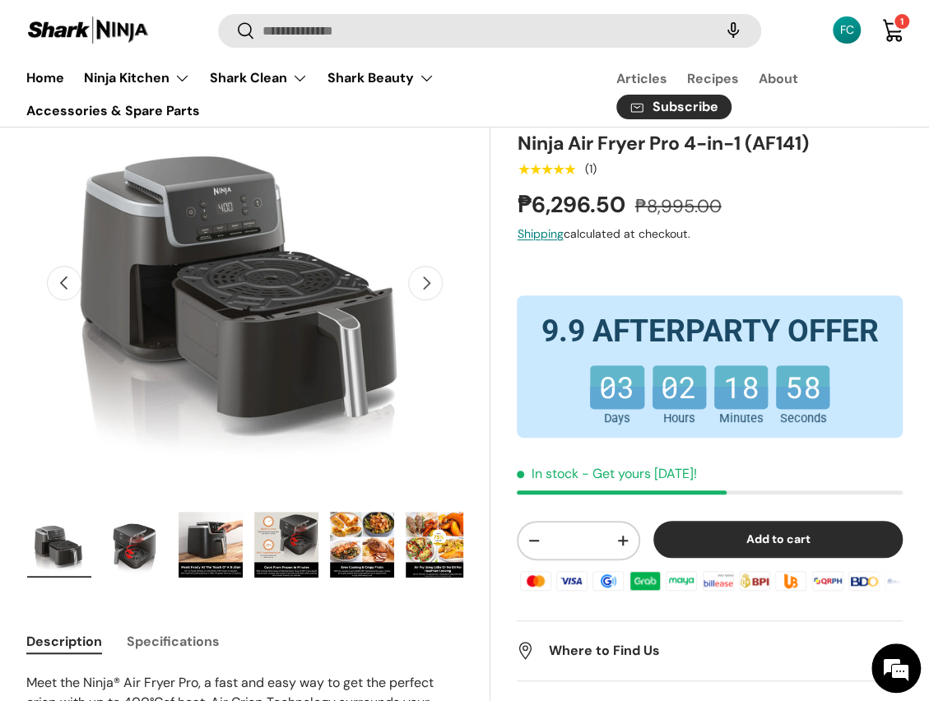
click at [132, 540] on img "Gallery Viewer" at bounding box center [135, 545] width 64 height 66
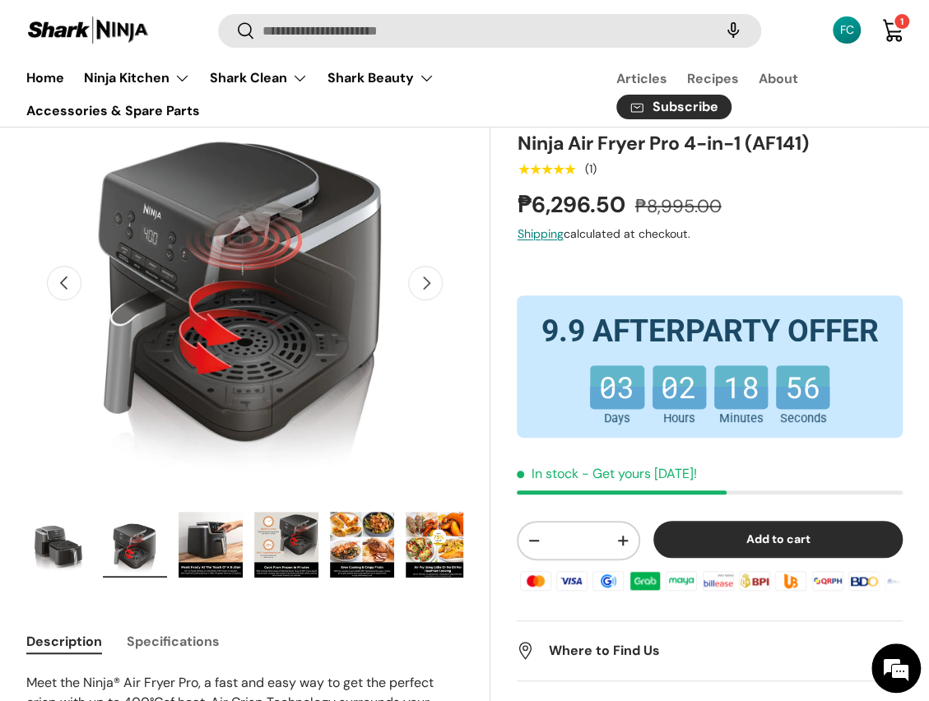
click at [207, 525] on img "Gallery Viewer" at bounding box center [210, 545] width 64 height 66
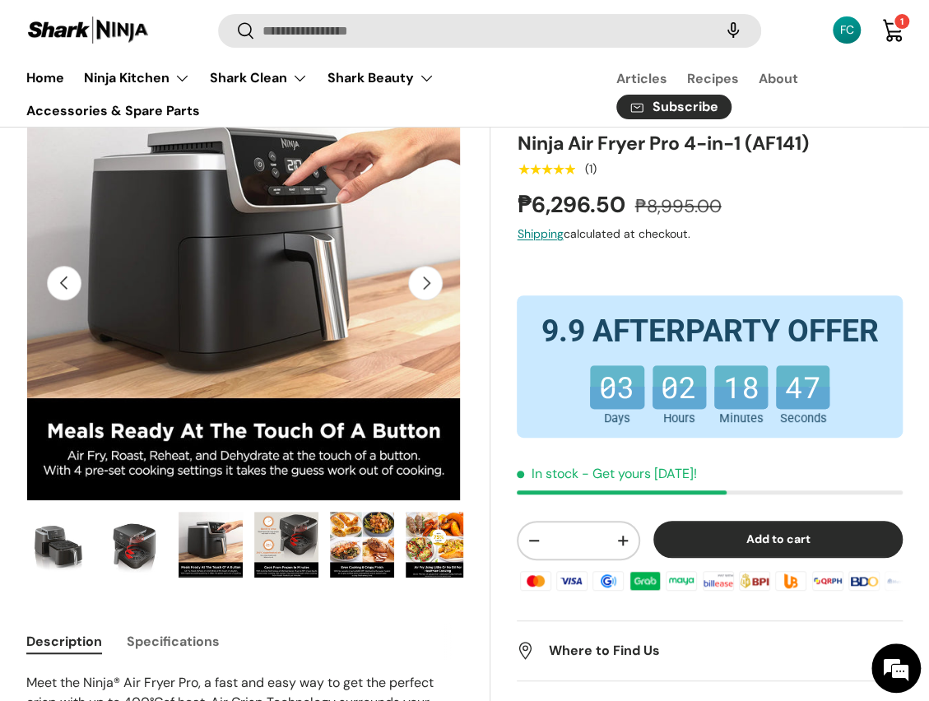
click at [289, 540] on img "Gallery Viewer" at bounding box center [286, 545] width 64 height 66
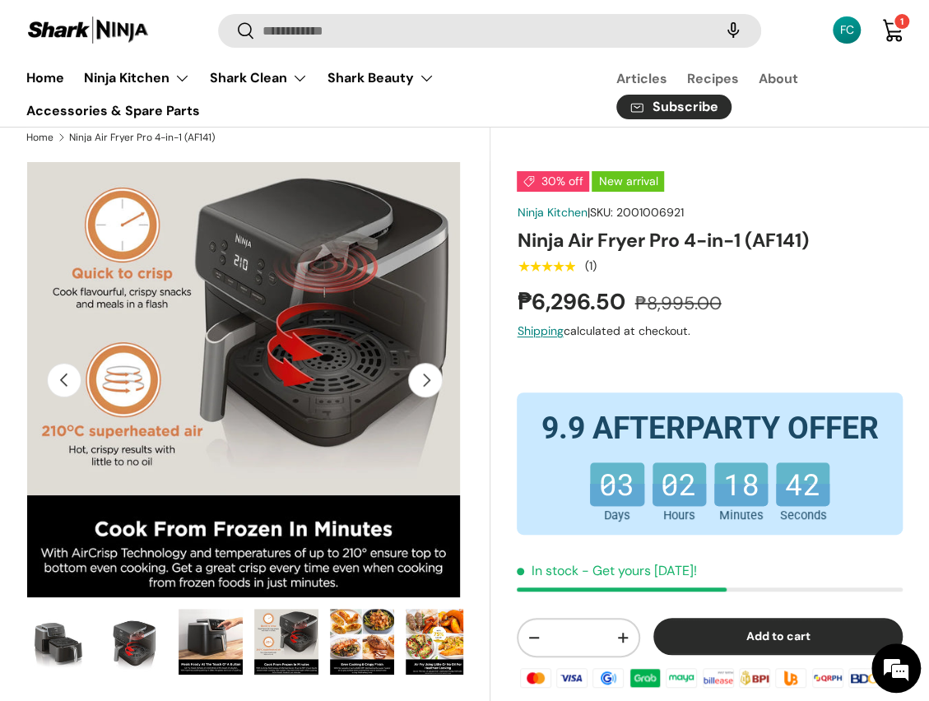
scroll to position [41, 0]
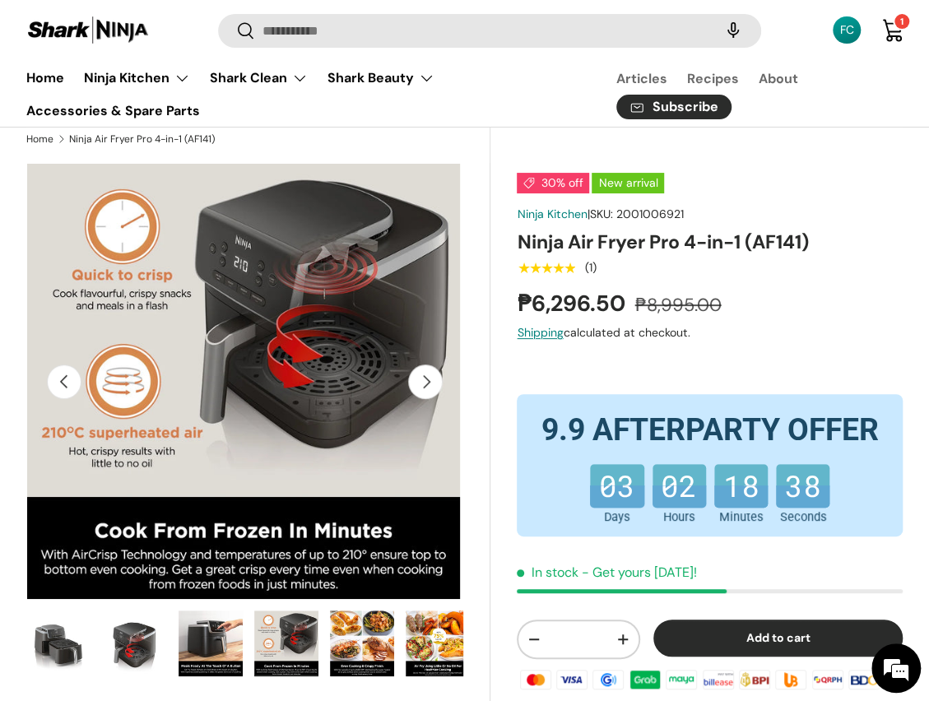
click at [421, 391] on button "Next" at bounding box center [425, 381] width 35 height 35
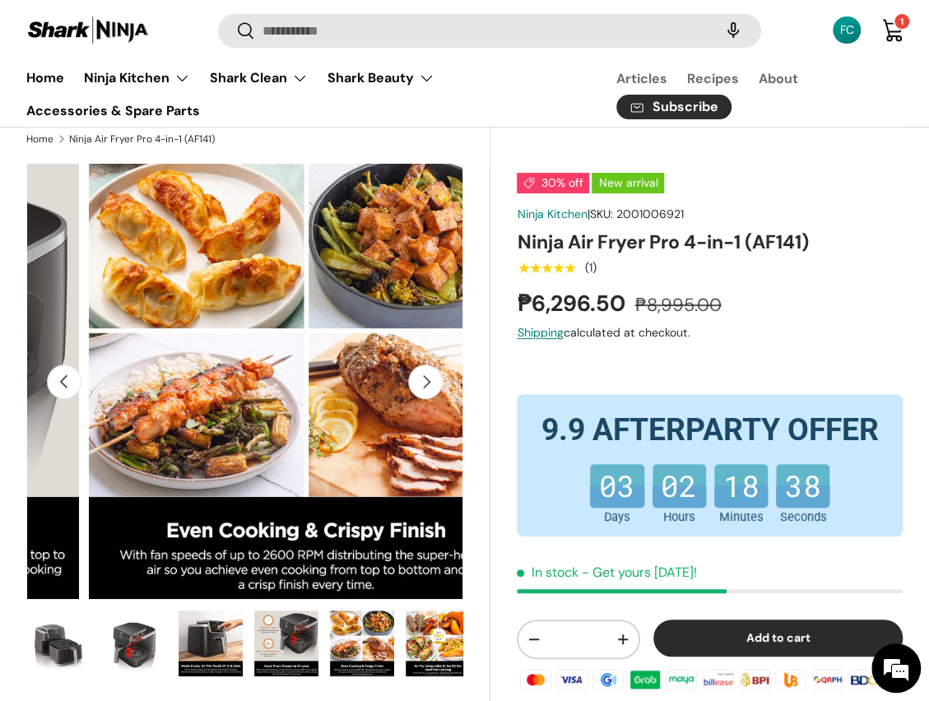
scroll to position [0, 2676]
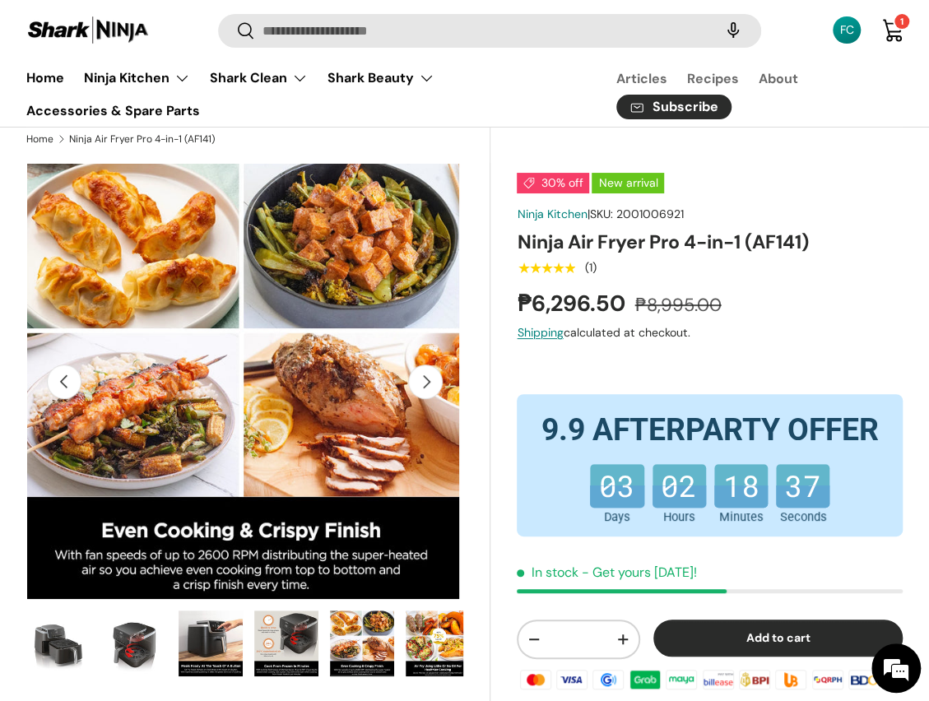
click at [421, 391] on button "Next" at bounding box center [425, 381] width 35 height 35
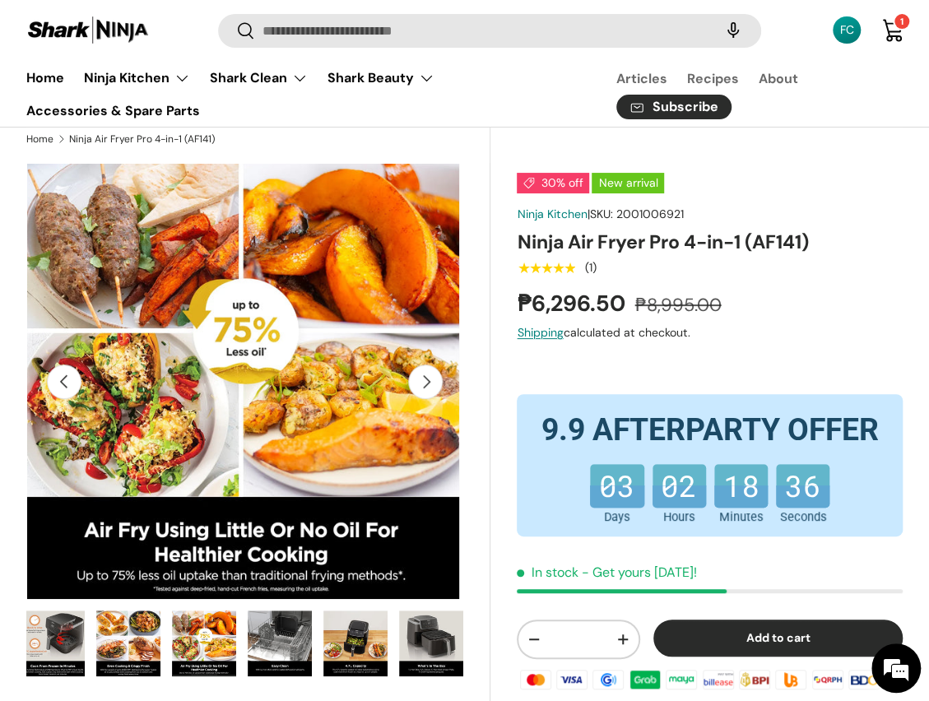
scroll to position [0, 385]
click at [421, 391] on button "Next" at bounding box center [425, 381] width 35 height 35
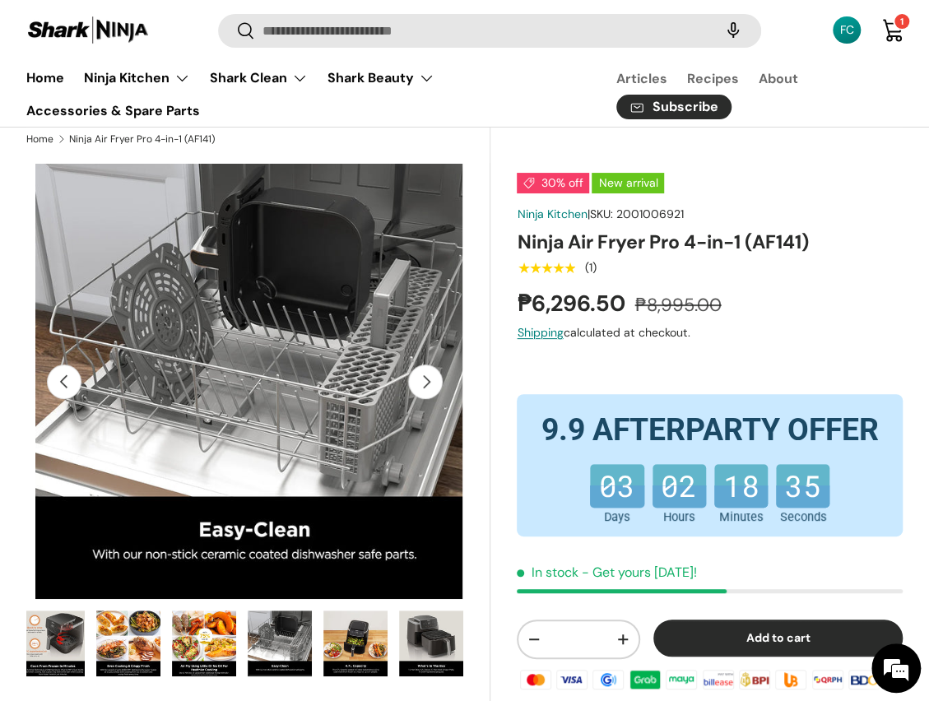
scroll to position [0, 3568]
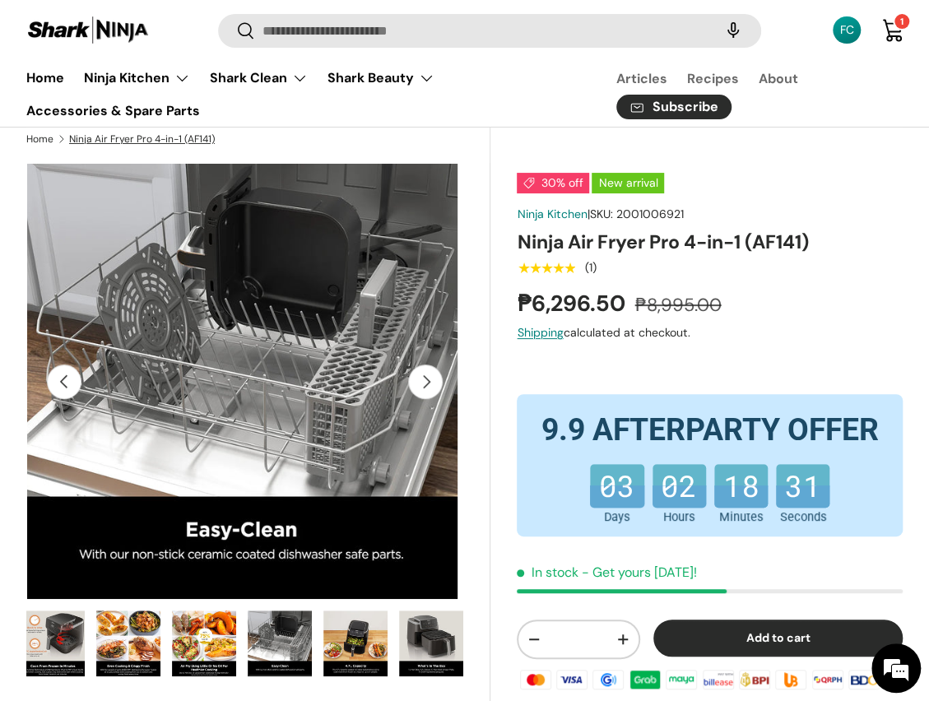
click at [81, 139] on link "Ninja Air Fryer Pro 4-in-1 (AF141)" at bounding box center [142, 139] width 146 height 10
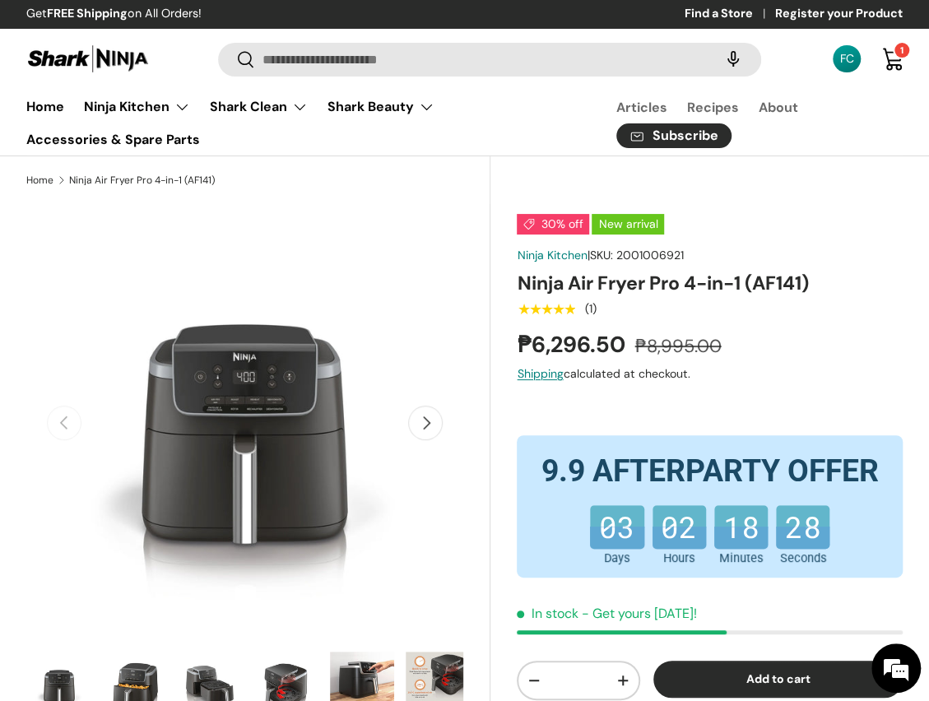
click at [540, 290] on h1 "Ninja Air Fryer Pro 4-in-1 (AF141)" at bounding box center [710, 283] width 386 height 25
drag, startPoint x: 540, startPoint y: 290, endPoint x: 733, endPoint y: 287, distance: 193.3
click at [733, 287] on h1 "Ninja Air Fryer Pro 4-in-1 (AF141)" at bounding box center [710, 283] width 386 height 25
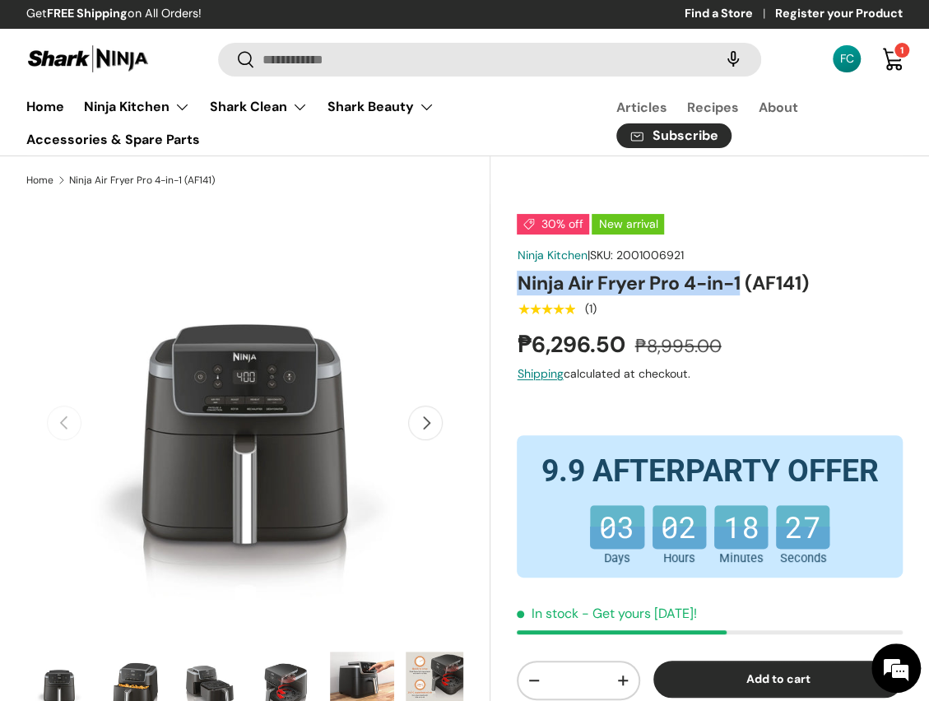
copy h1 "Ninja Air Fryer Pro 4-in-1"
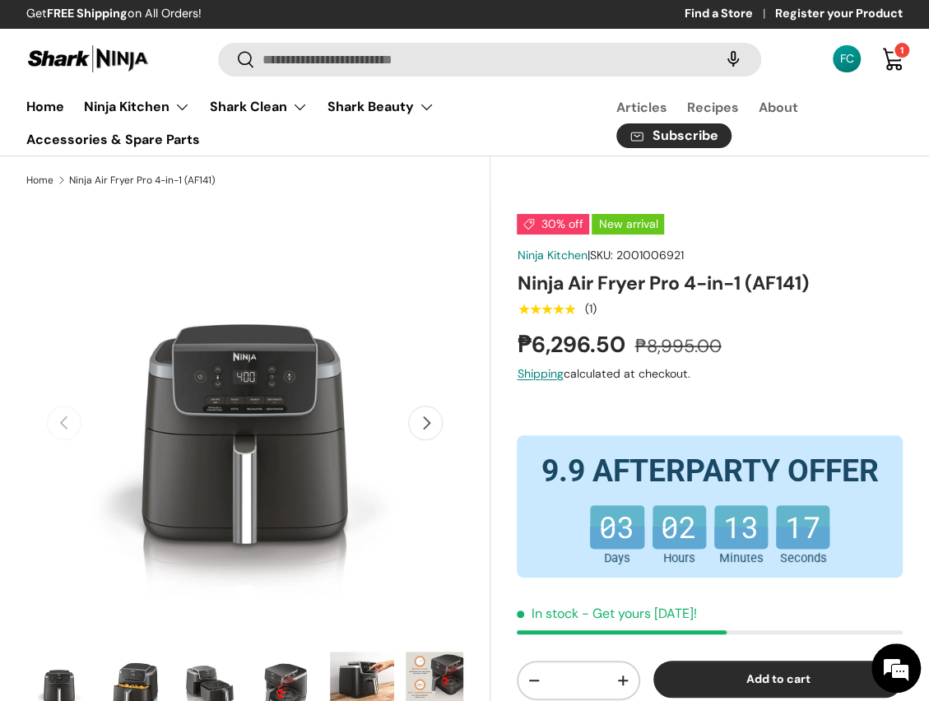
click at [718, 243] on div "30% off New arrival Ninja Kitchen | SKU: 2001006921 Ninja Air Fryer Pro 4-in-1 …" at bounding box center [710, 577] width 386 height 727
click at [731, 252] on div "Ninja Kitchen | SKU: 2001006921" at bounding box center [710, 255] width 386 height 17
click at [897, 69] on link "Cart 1 1 item" at bounding box center [892, 59] width 36 height 36
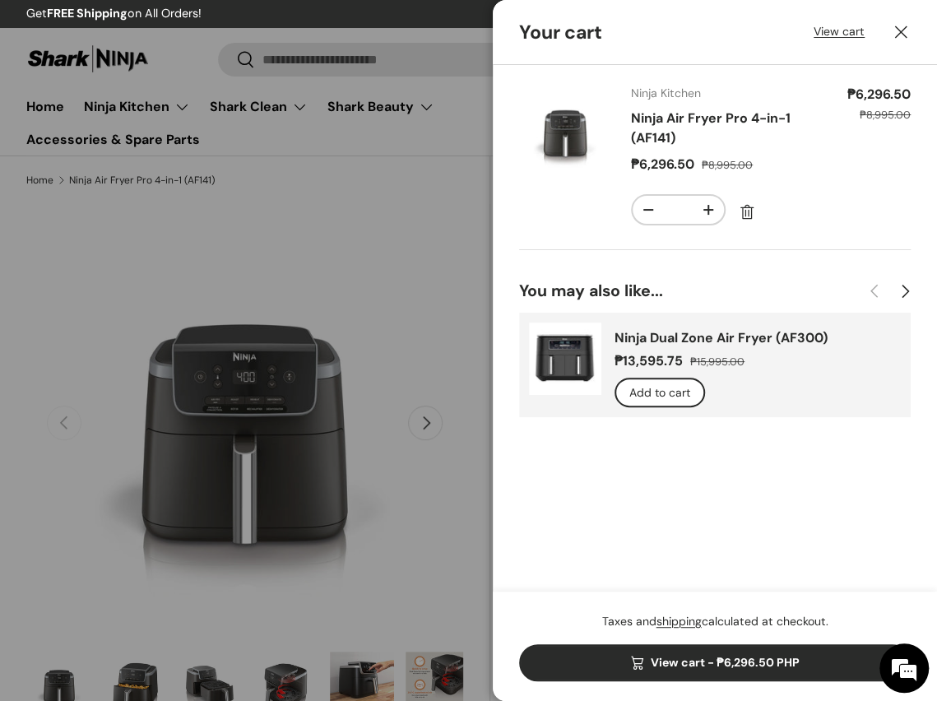
click at [900, 31] on button "Close" at bounding box center [901, 32] width 36 height 36
